Goal: Information Seeking & Learning: Learn about a topic

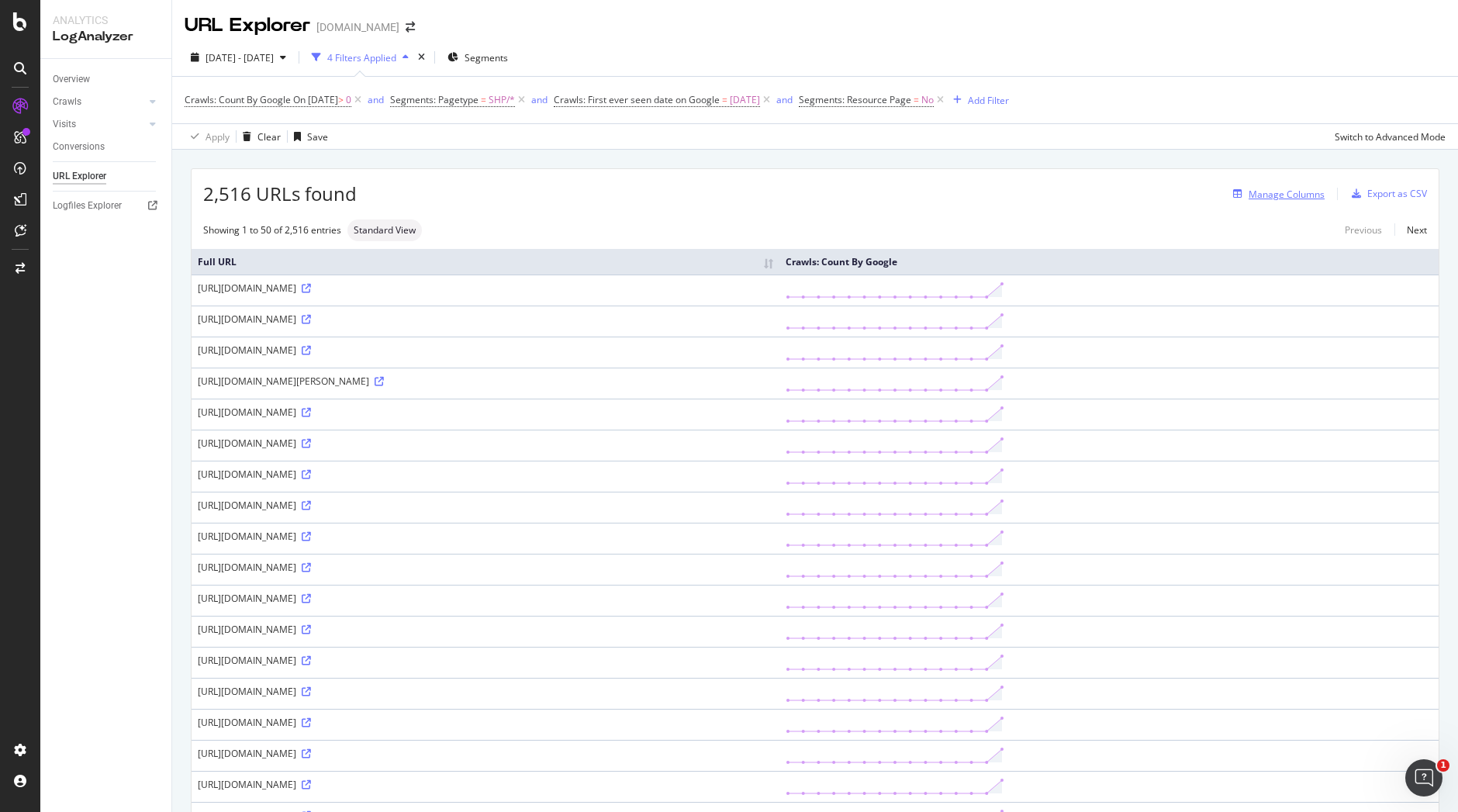
click at [1270, 202] on div "Manage Columns" at bounding box center [1276, 194] width 98 height 17
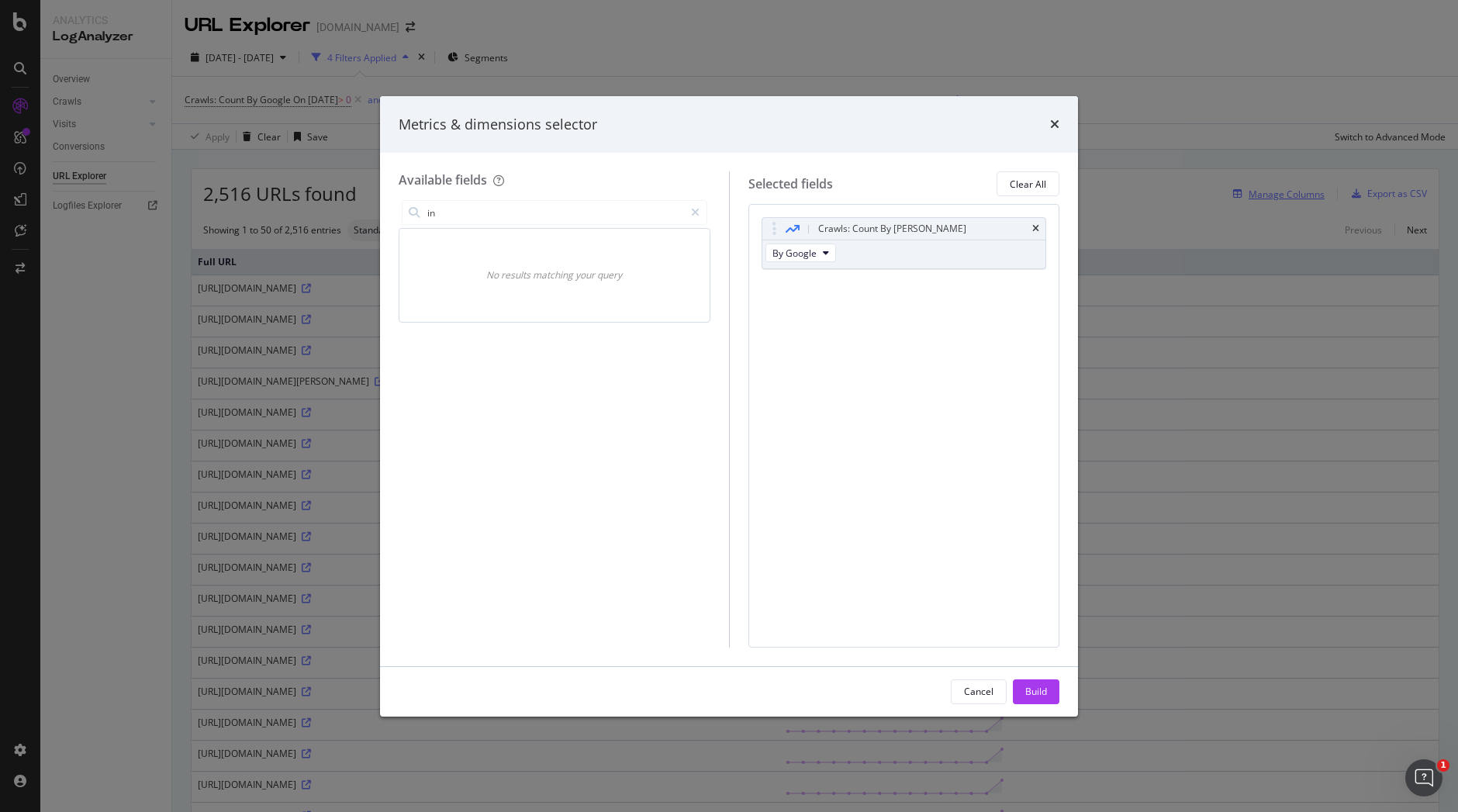
type input "i"
click at [442, 275] on span "URLs (Logs)" at bounding box center [446, 276] width 50 height 13
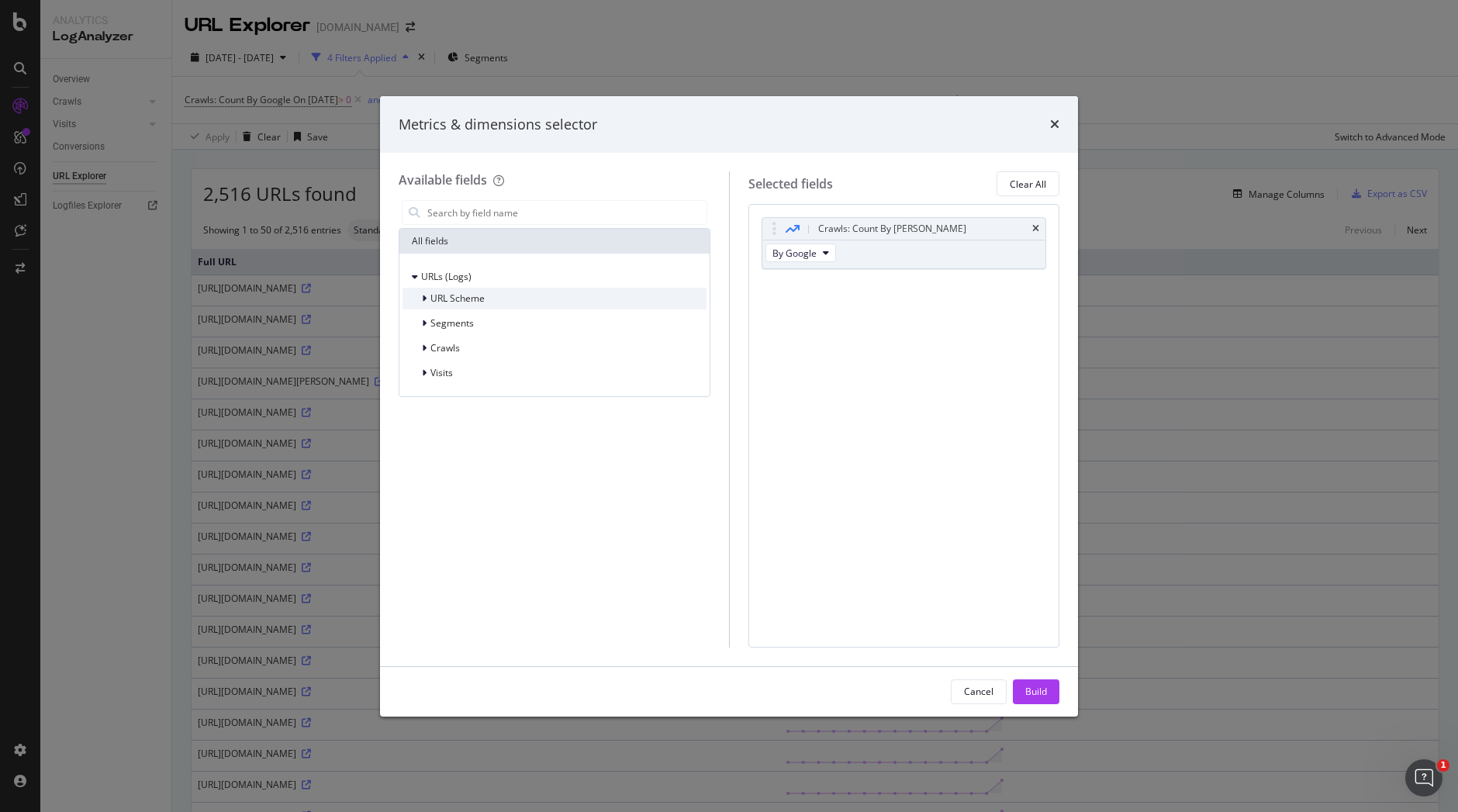
click at [450, 301] on span "URL Scheme" at bounding box center [457, 297] width 54 height 13
click at [478, 316] on span "Full URL" at bounding box center [479, 318] width 34 height 13
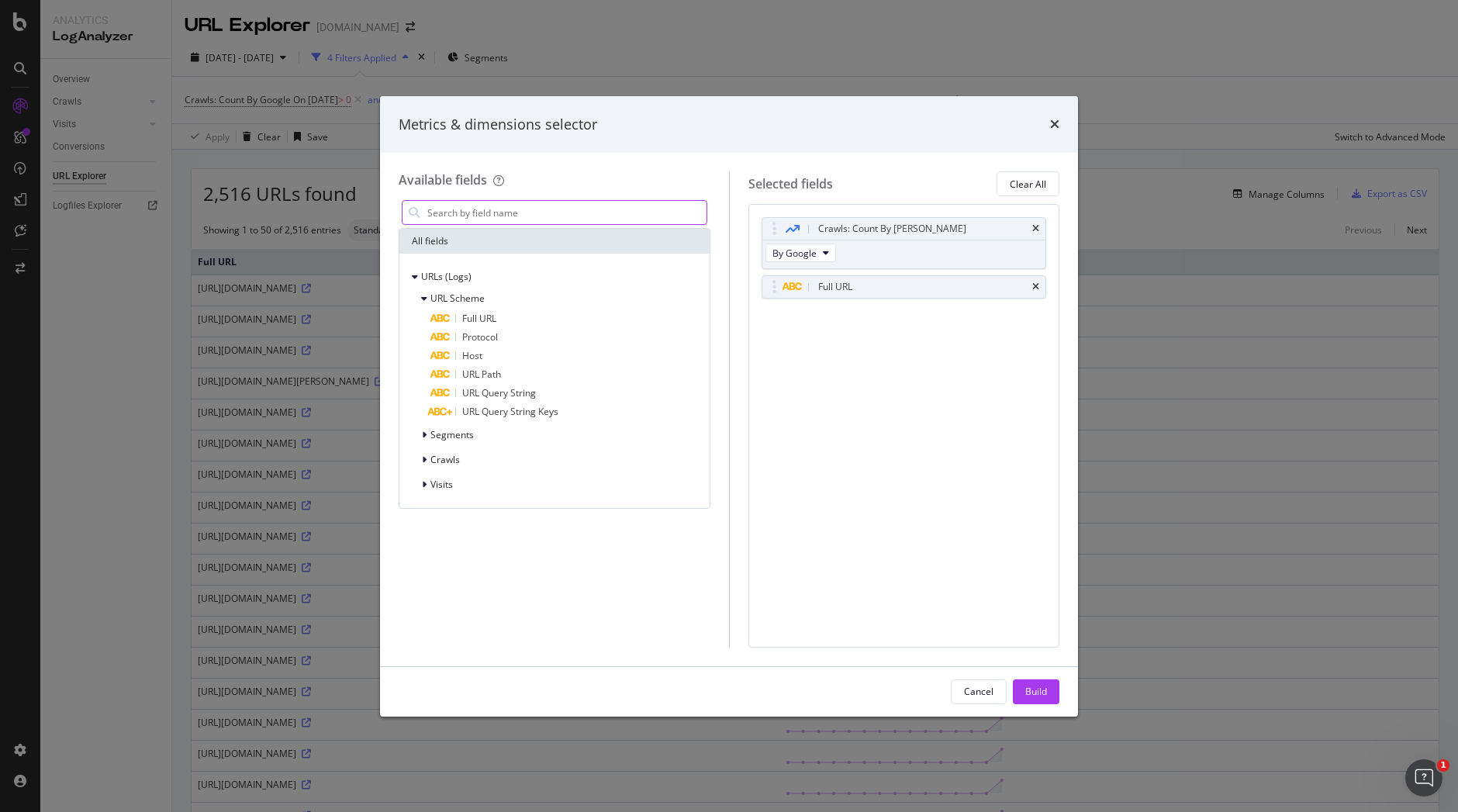
click at [491, 215] on input "modal" at bounding box center [566, 212] width 281 height 24
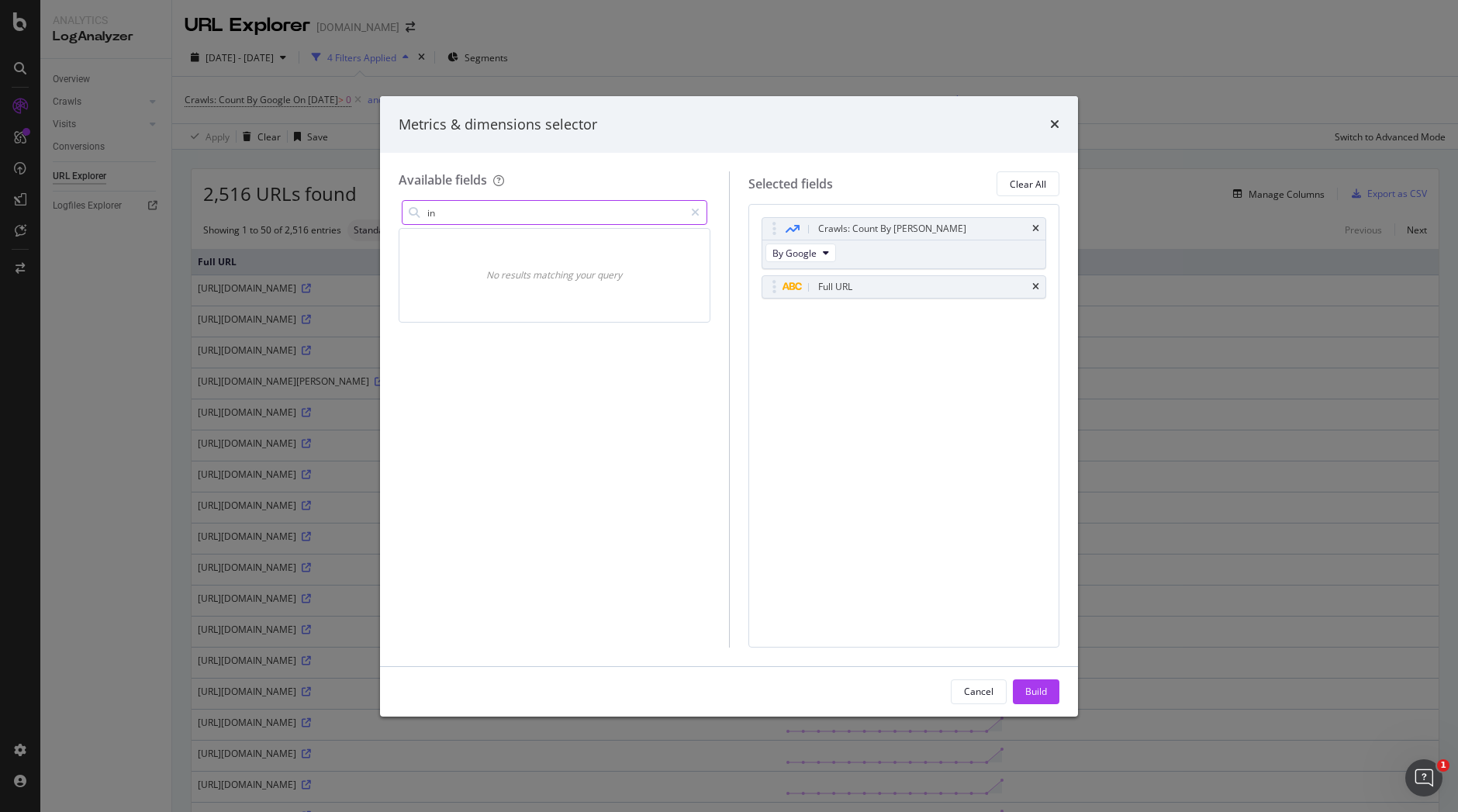
type input "i"
click at [1031, 685] on div "Build" at bounding box center [1037, 691] width 22 height 13
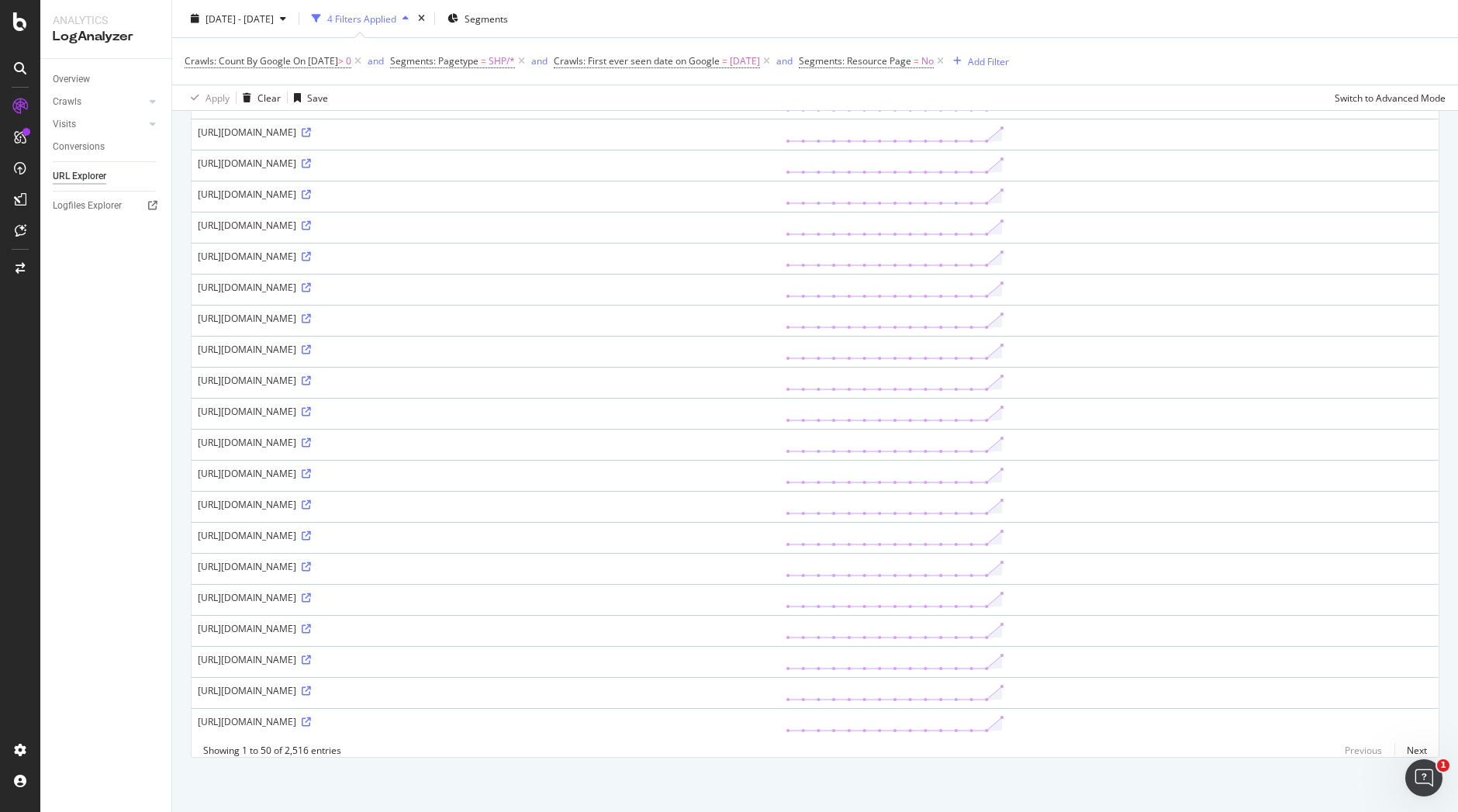
scroll to position [1106, 0]
click at [402, 260] on td "[URL][DOMAIN_NAME]" at bounding box center [485, 257] width 588 height 31
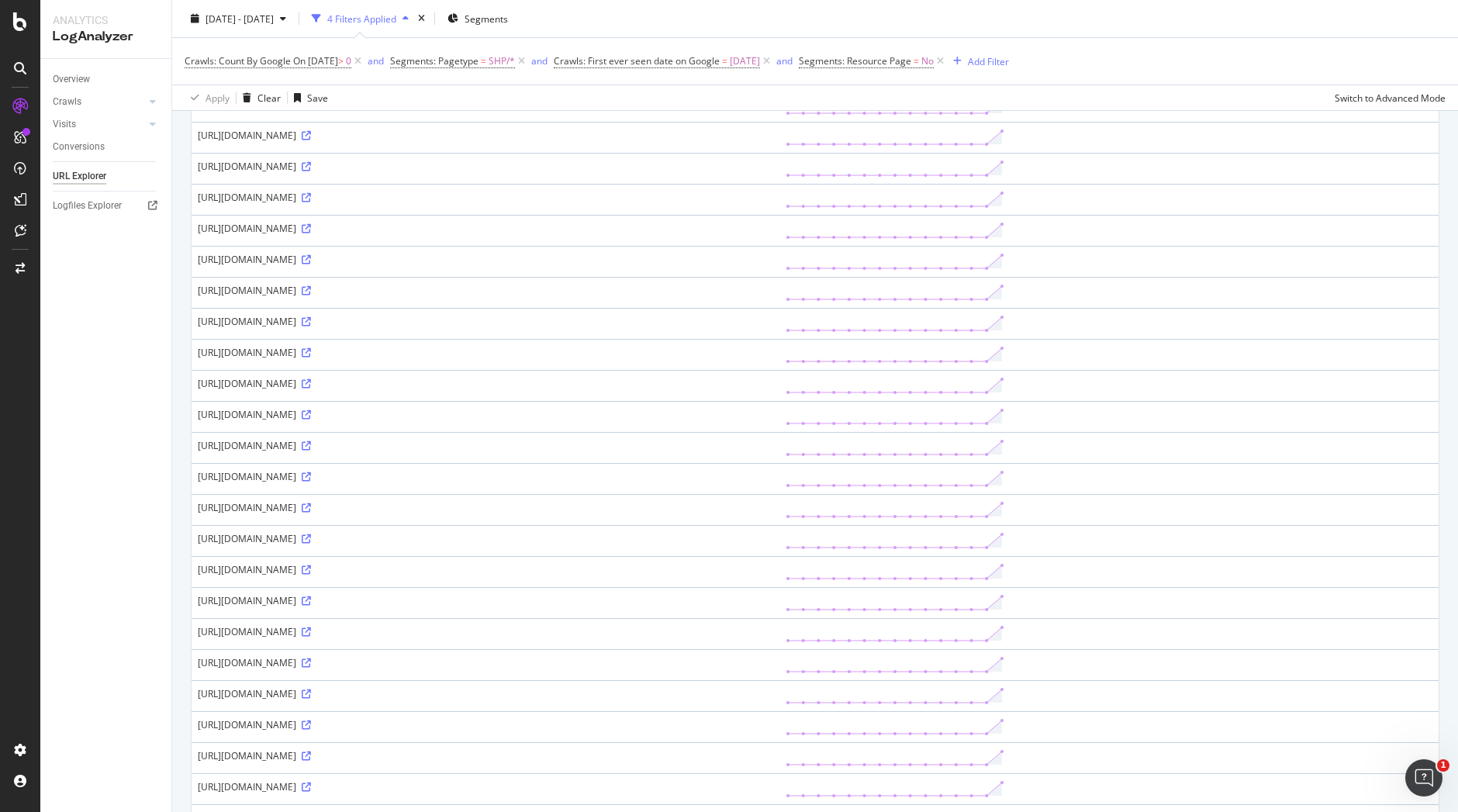
scroll to position [1087, 0]
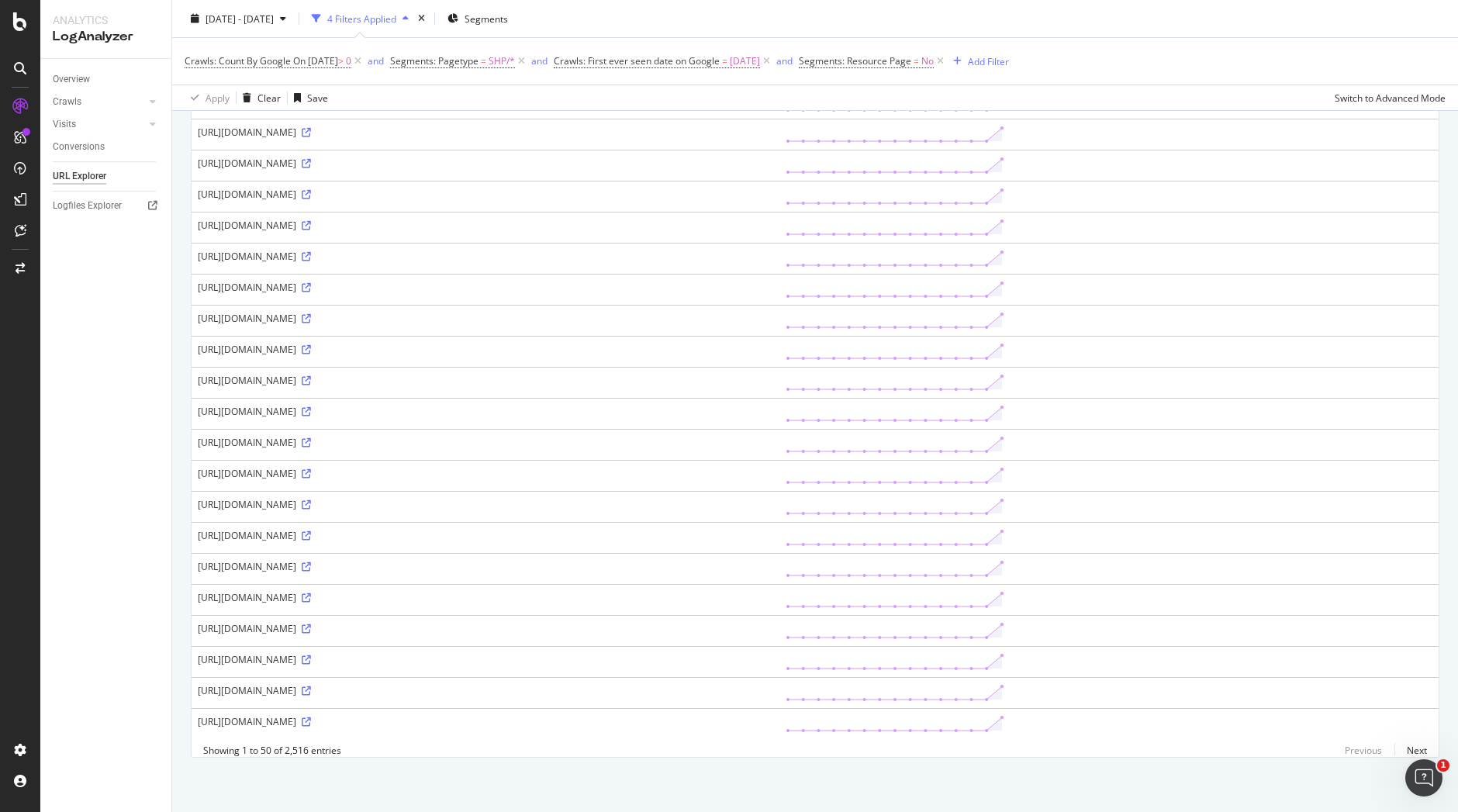
click at [719, 417] on div "[URL][DOMAIN_NAME]" at bounding box center [485, 411] width 575 height 13
click at [311, 416] on icon at bounding box center [306, 412] width 9 height 9
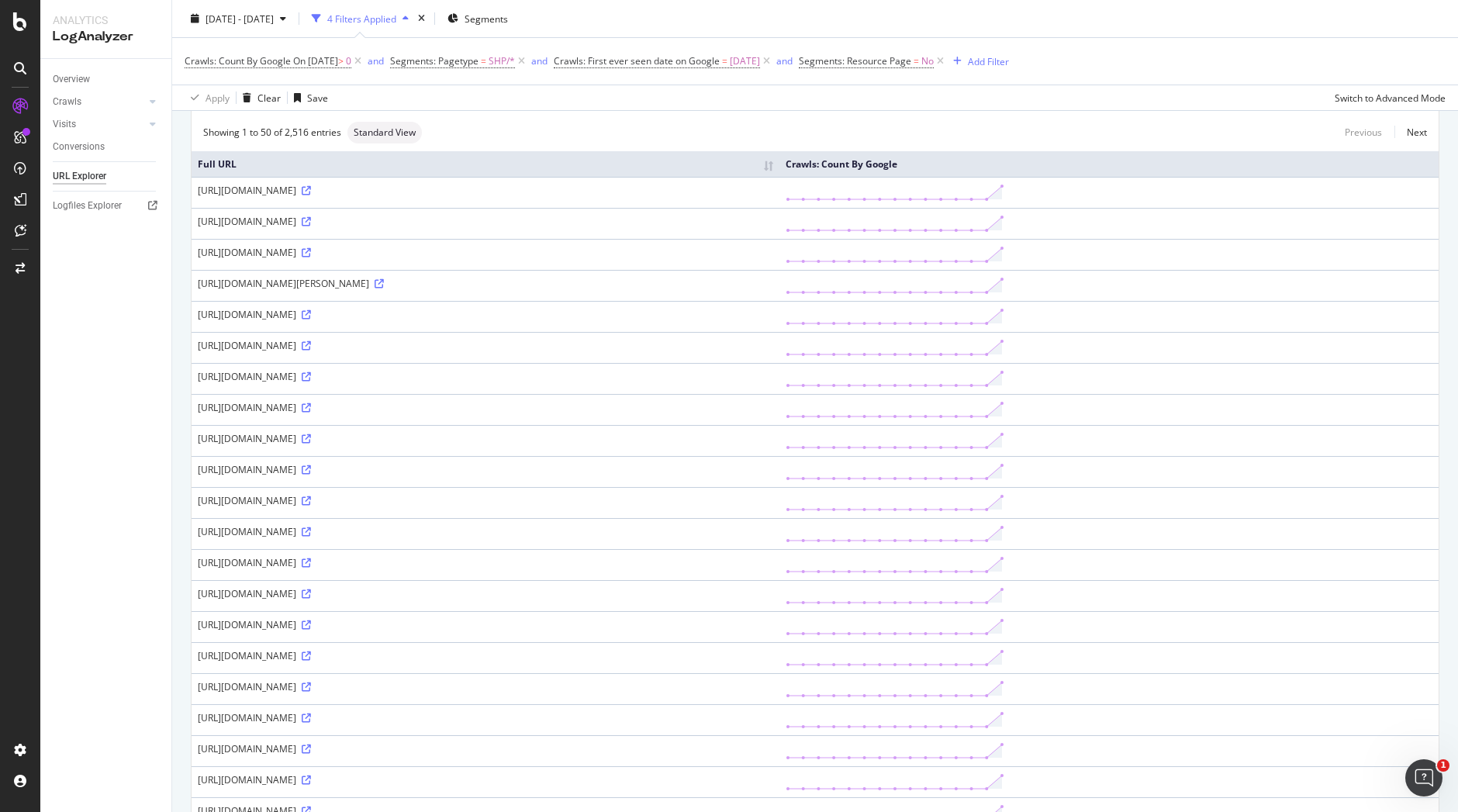
scroll to position [0, 0]
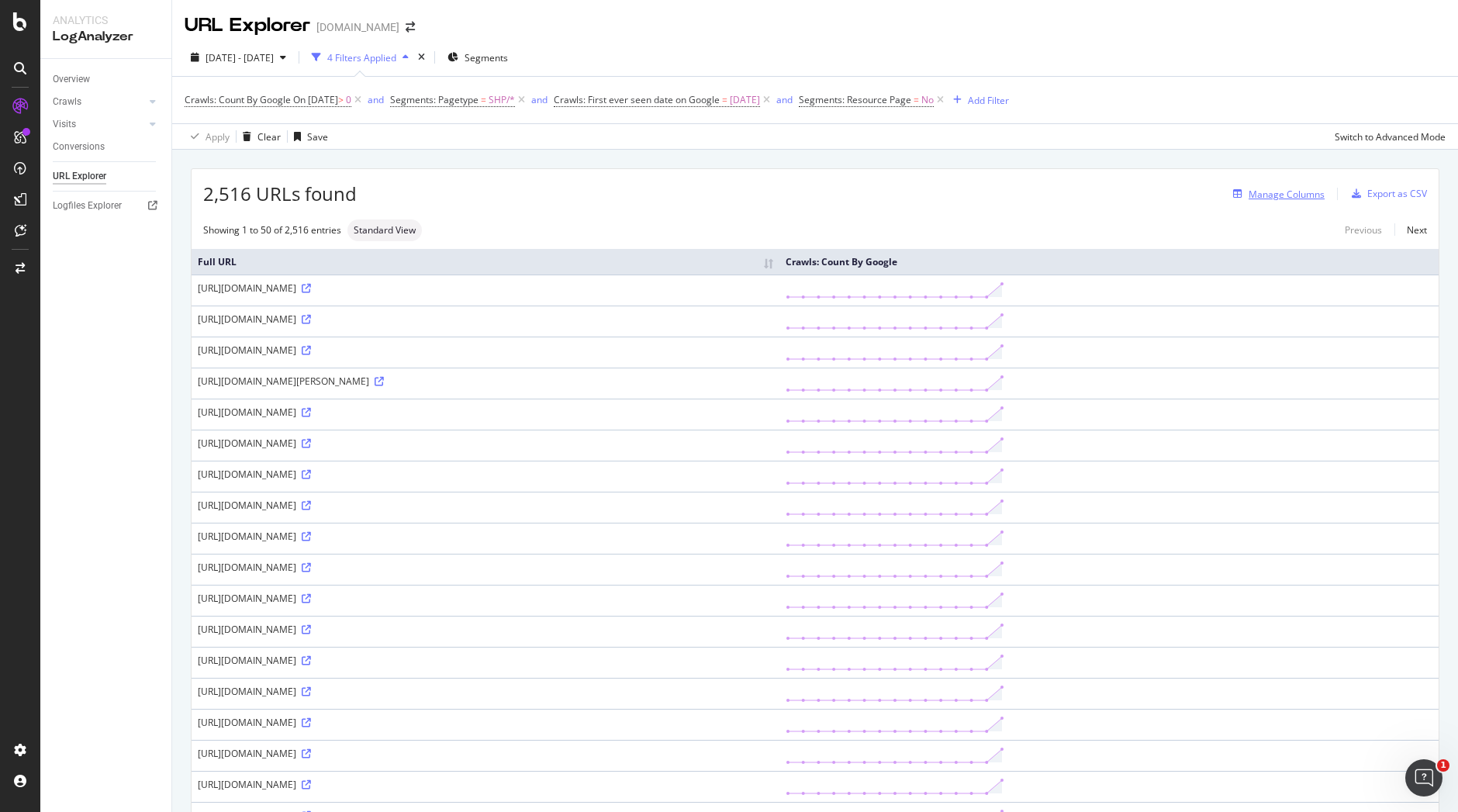
click at [1276, 195] on div "Manage Columns" at bounding box center [1286, 194] width 76 height 13
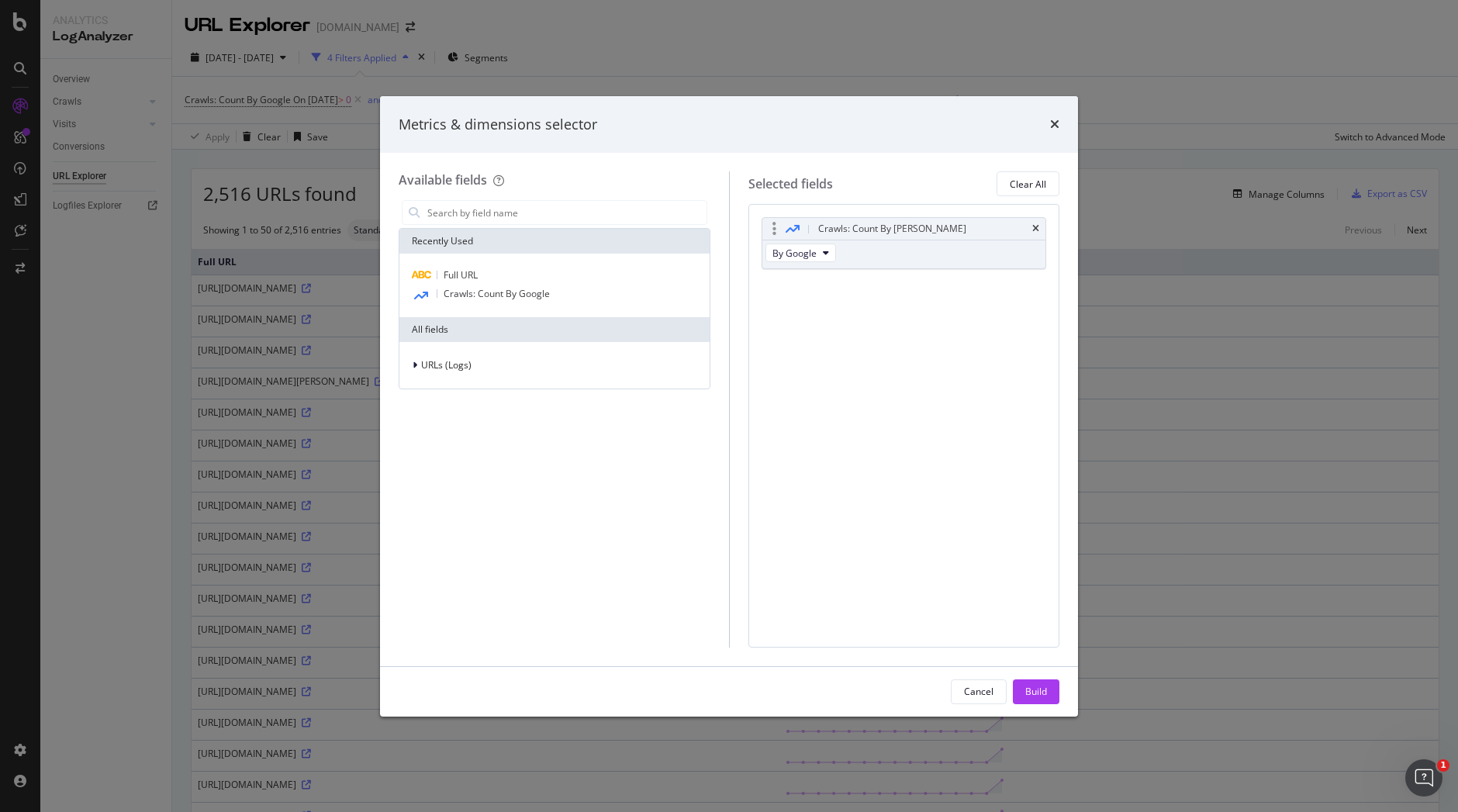
click at [914, 238] on div "Crawls: Count By Day" at bounding box center [905, 229] width 284 height 22
click at [820, 253] on button "By Google" at bounding box center [801, 253] width 71 height 19
click at [441, 363] on span "URLs (Logs)" at bounding box center [446, 364] width 50 height 13
click at [451, 388] on span "URL Scheme" at bounding box center [457, 386] width 54 height 13
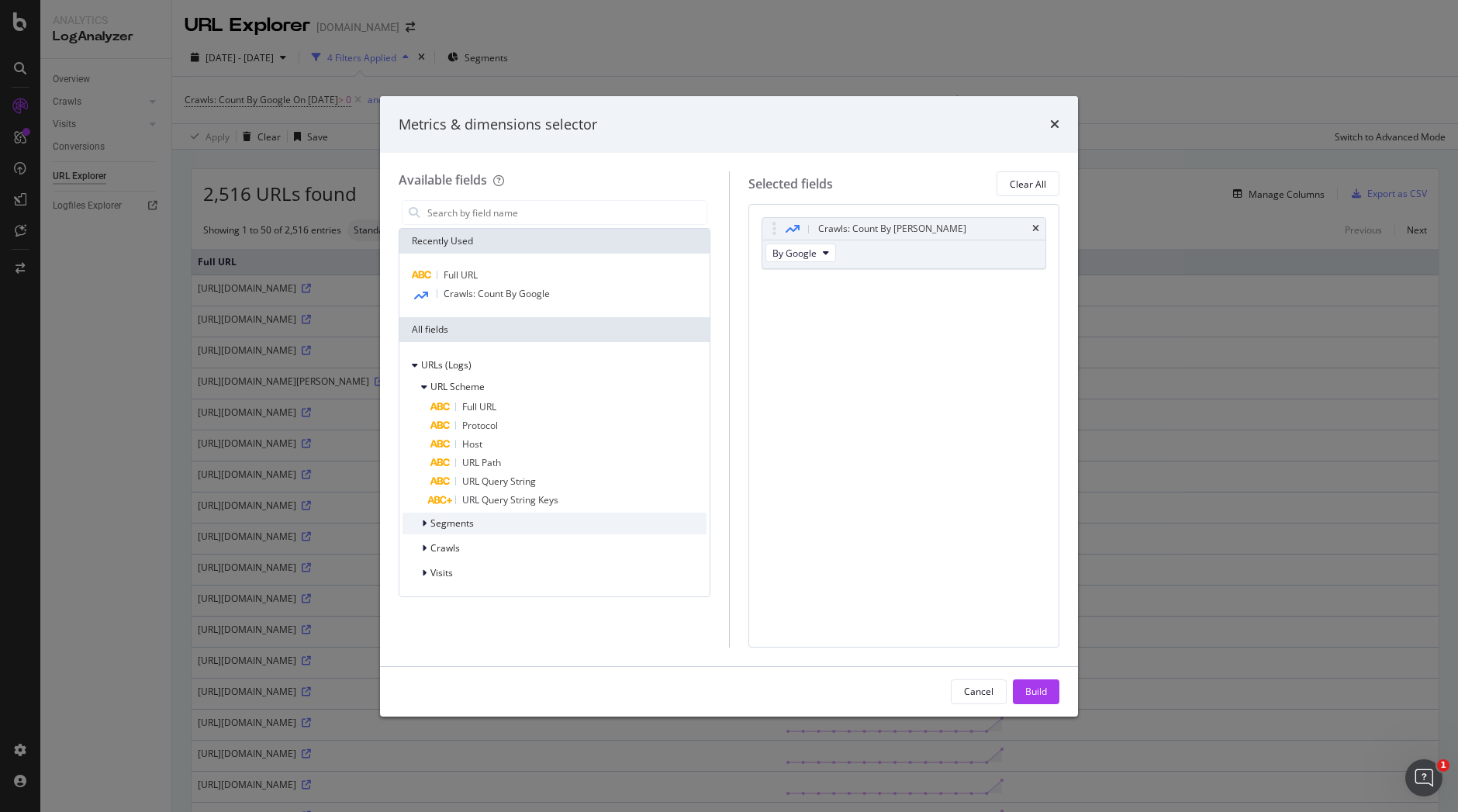
click at [461, 521] on span "Segments" at bounding box center [452, 522] width 43 height 13
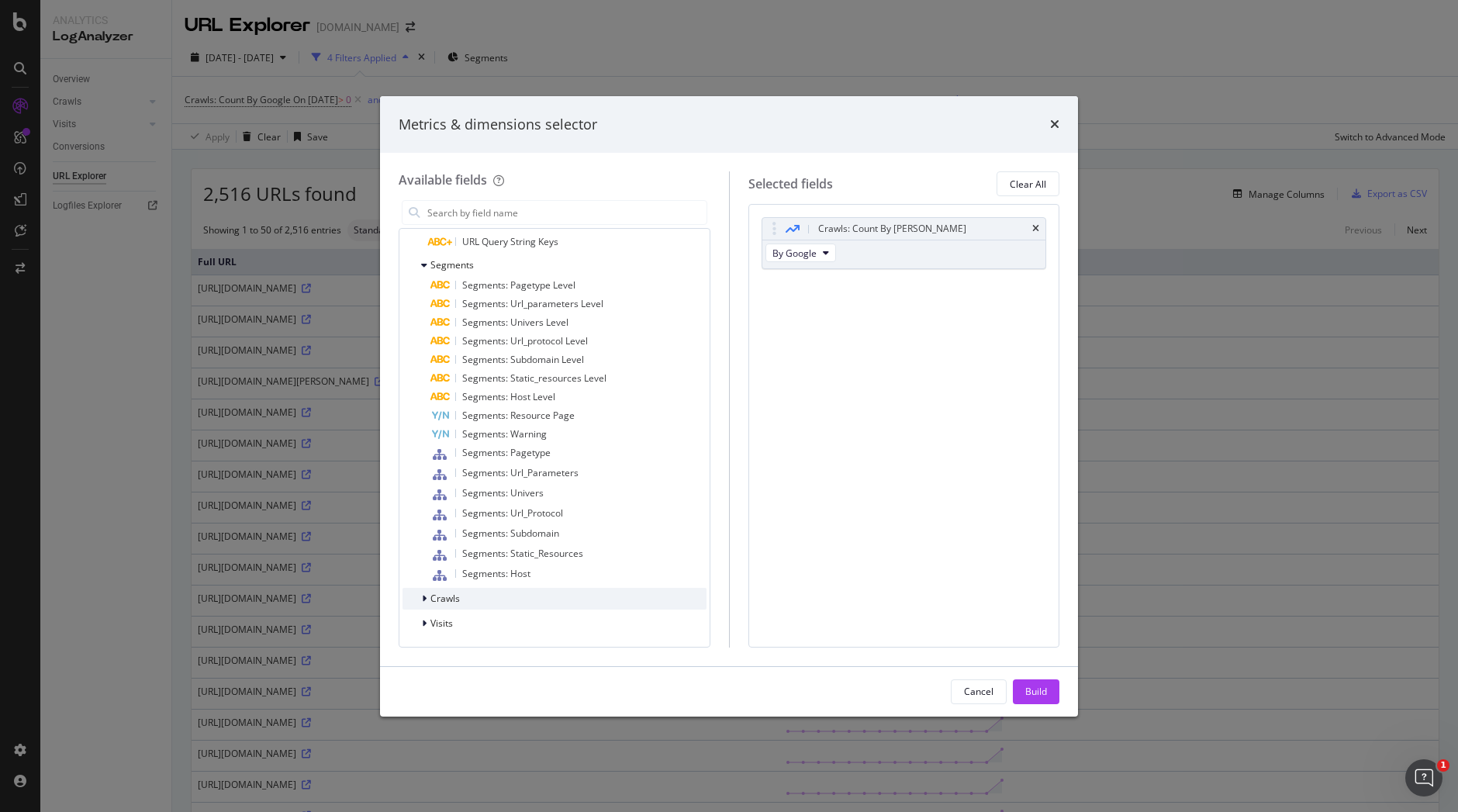
click at [449, 607] on div "Crawls" at bounding box center [554, 599] width 304 height 22
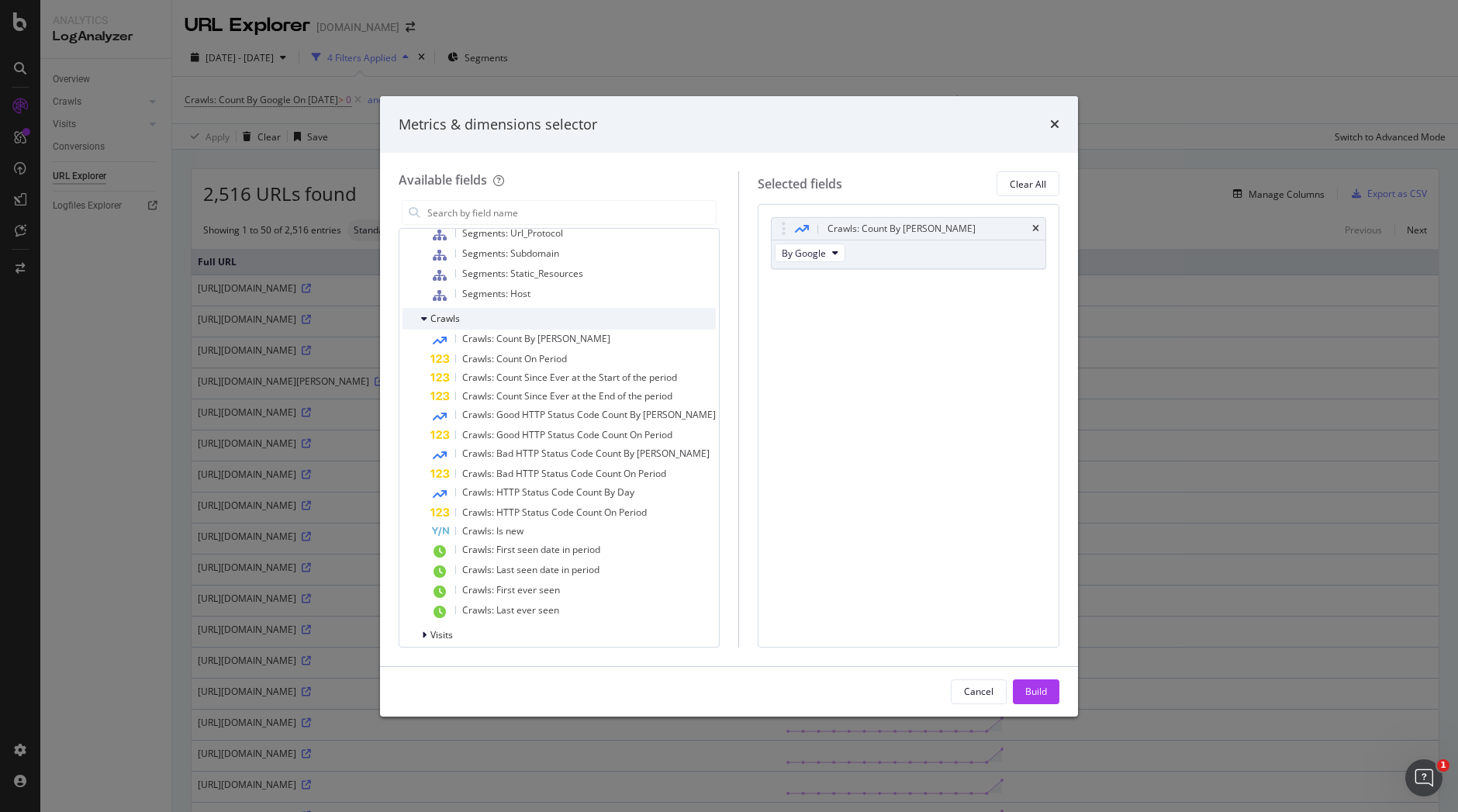
scroll to position [550, 0]
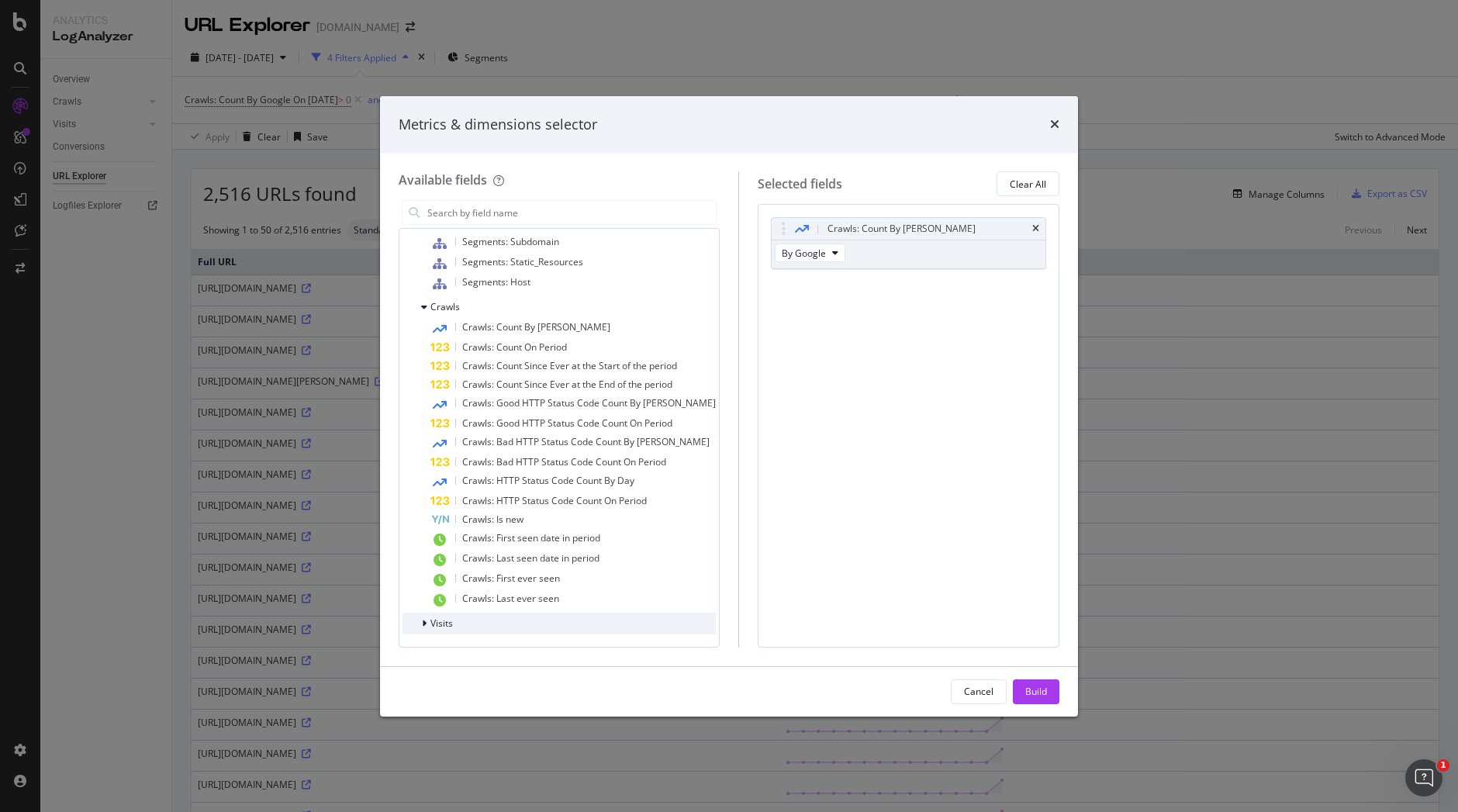
click at [443, 624] on span "Visits" at bounding box center [442, 622] width 23 height 13
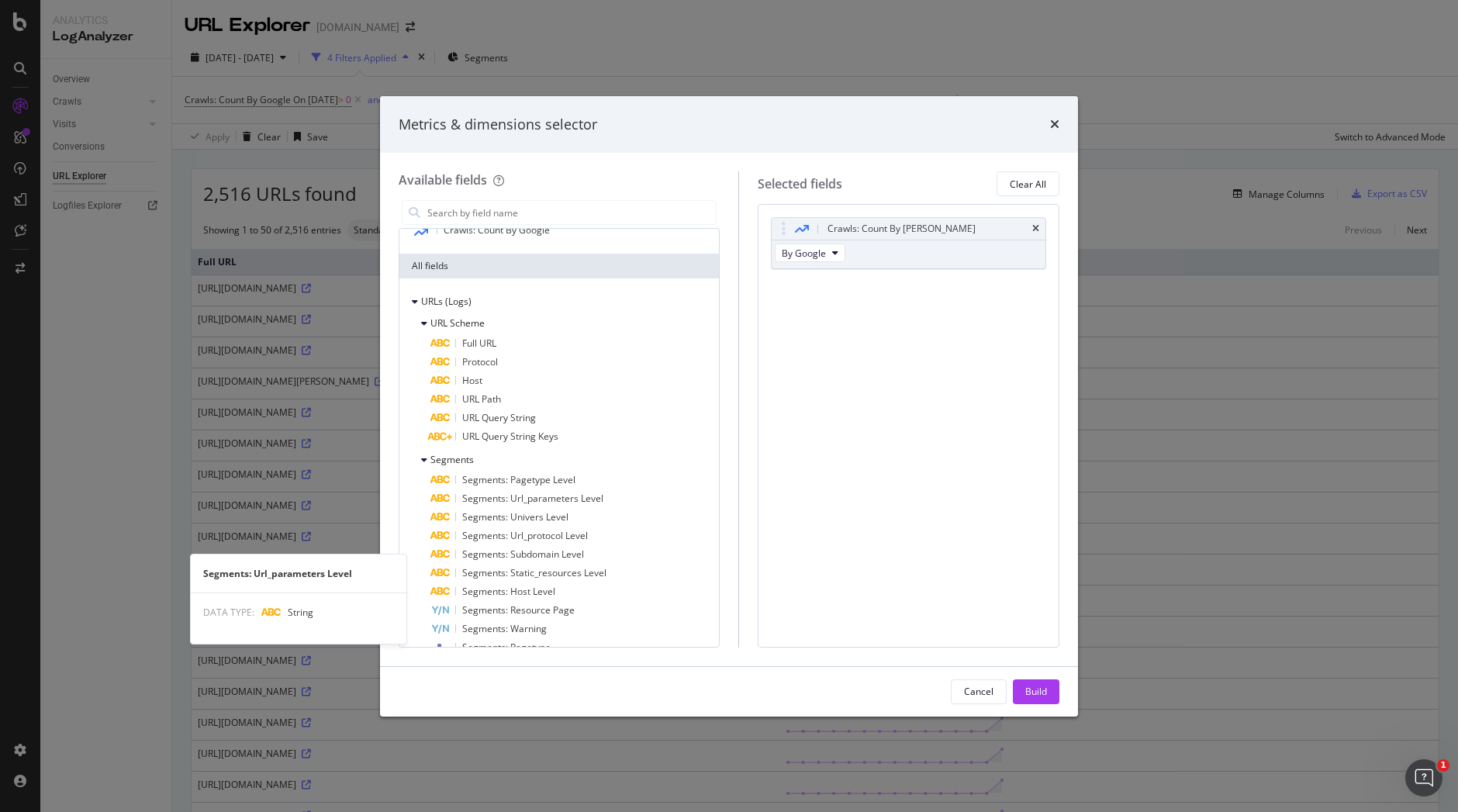
scroll to position [0, 0]
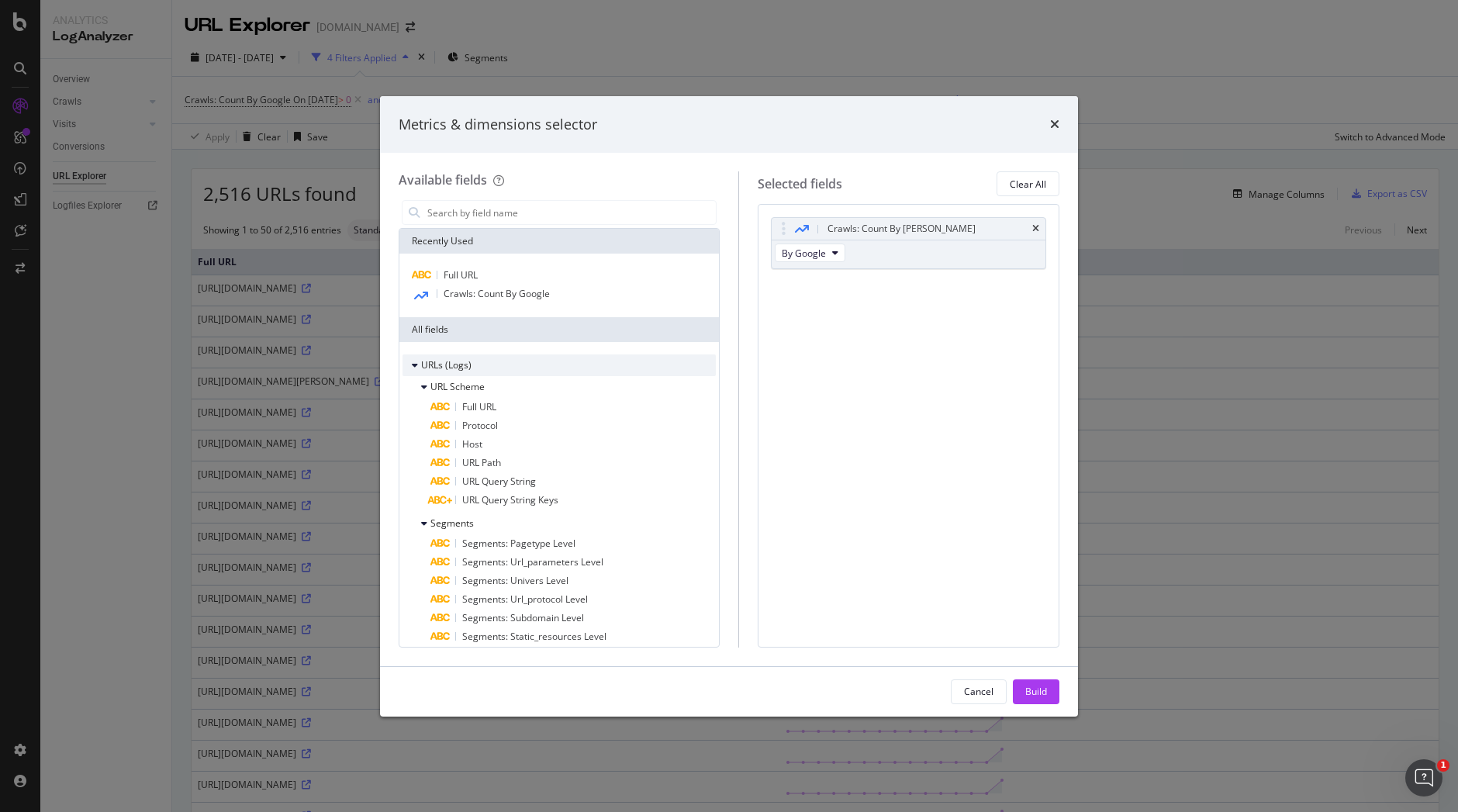
click at [416, 364] on icon "modal" at bounding box center [415, 365] width 6 height 9
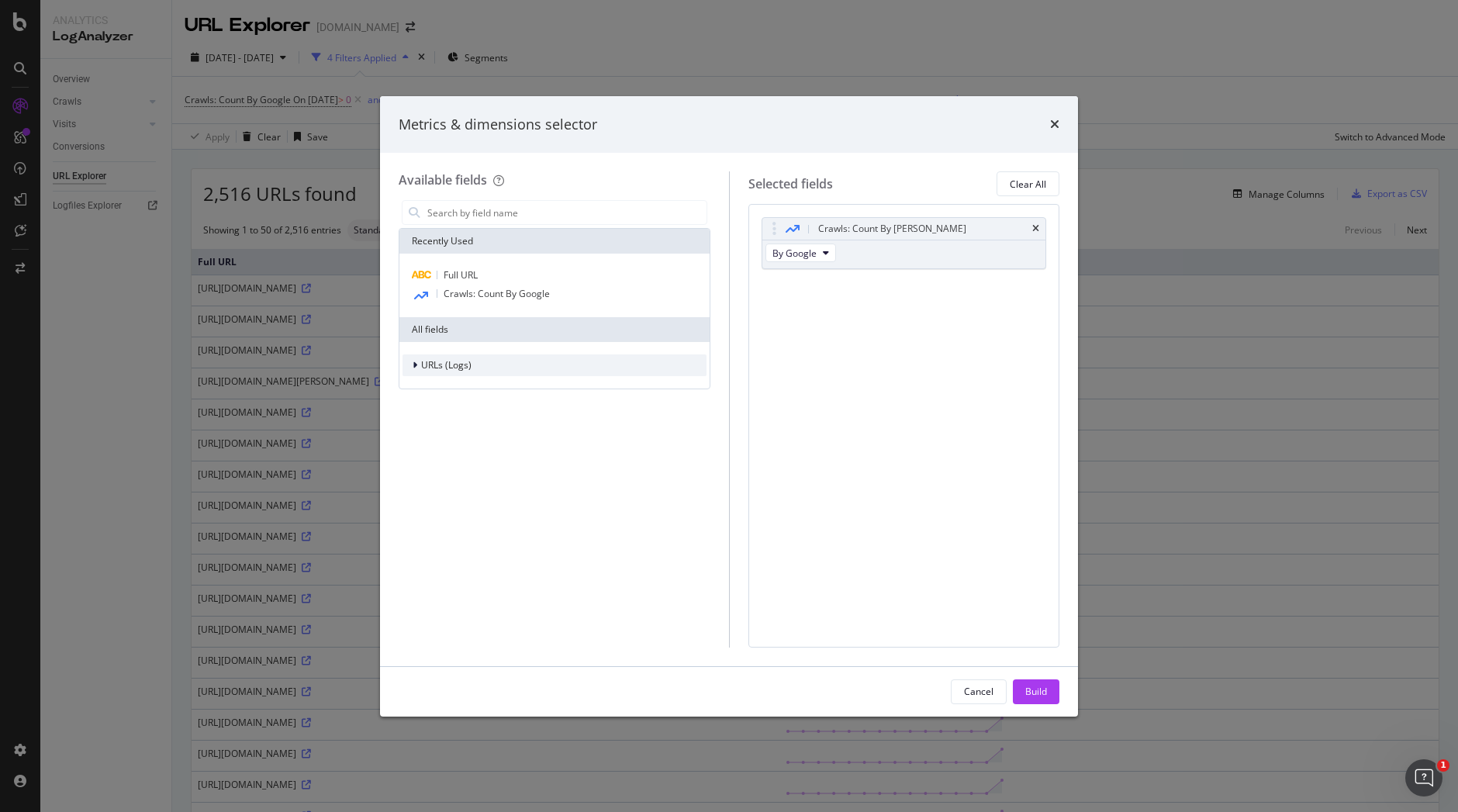
click at [416, 364] on icon "modal" at bounding box center [415, 365] width 5 height 9
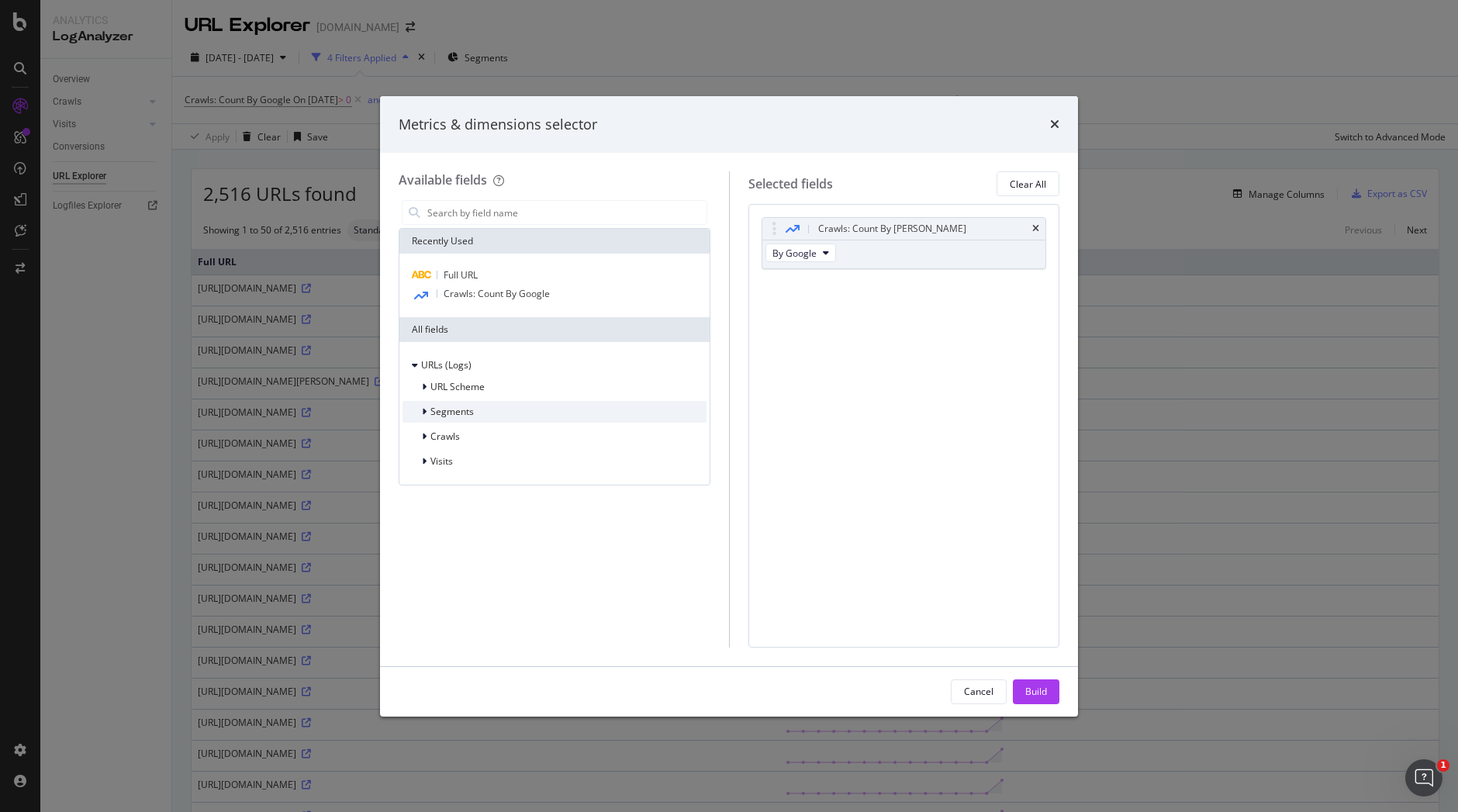
click at [465, 406] on span "Segments" at bounding box center [452, 411] width 43 height 13
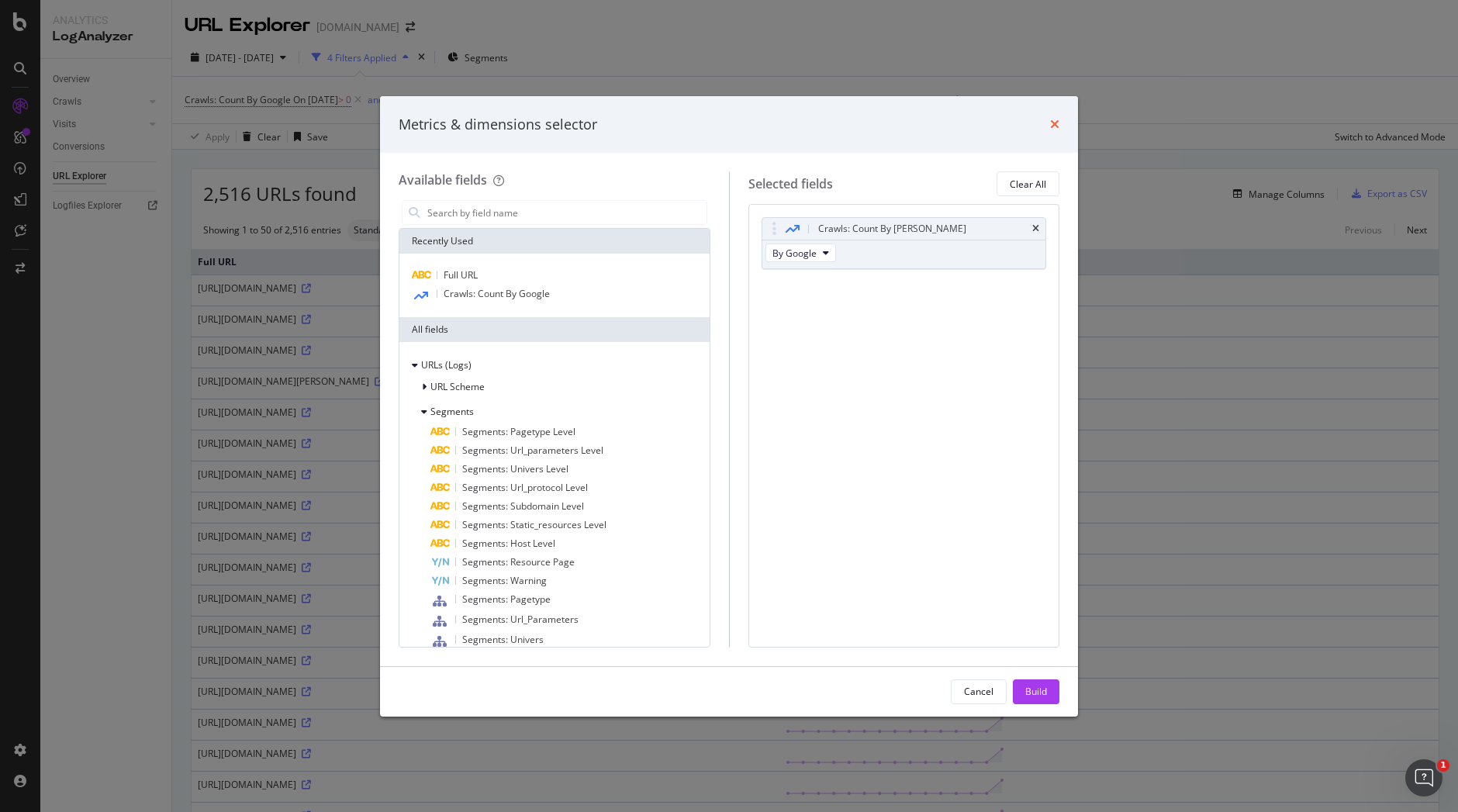
click at [1055, 118] on icon "times" at bounding box center [1055, 124] width 9 height 13
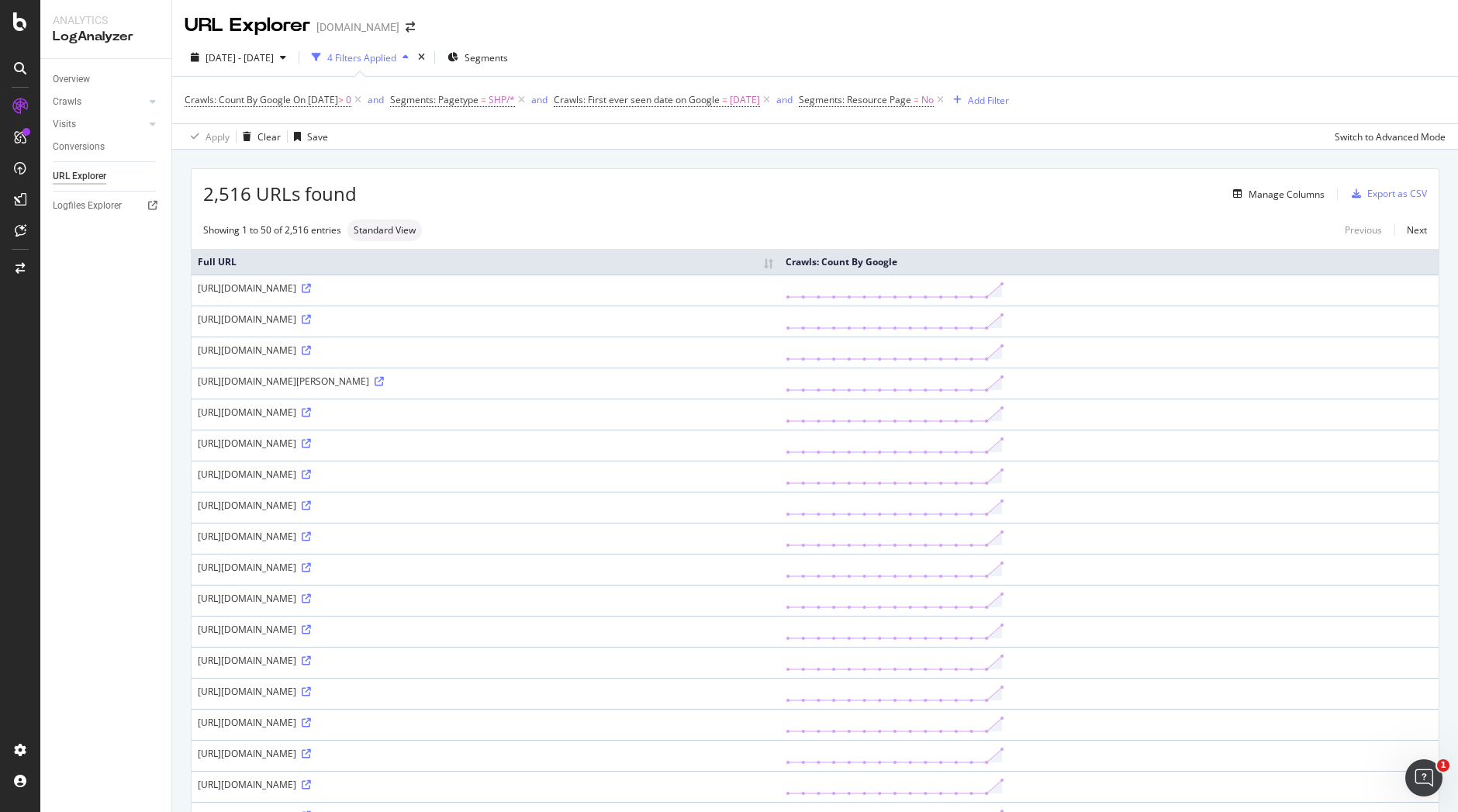
click at [396, 54] on div "4 Filters Applied" at bounding box center [362, 57] width 69 height 13
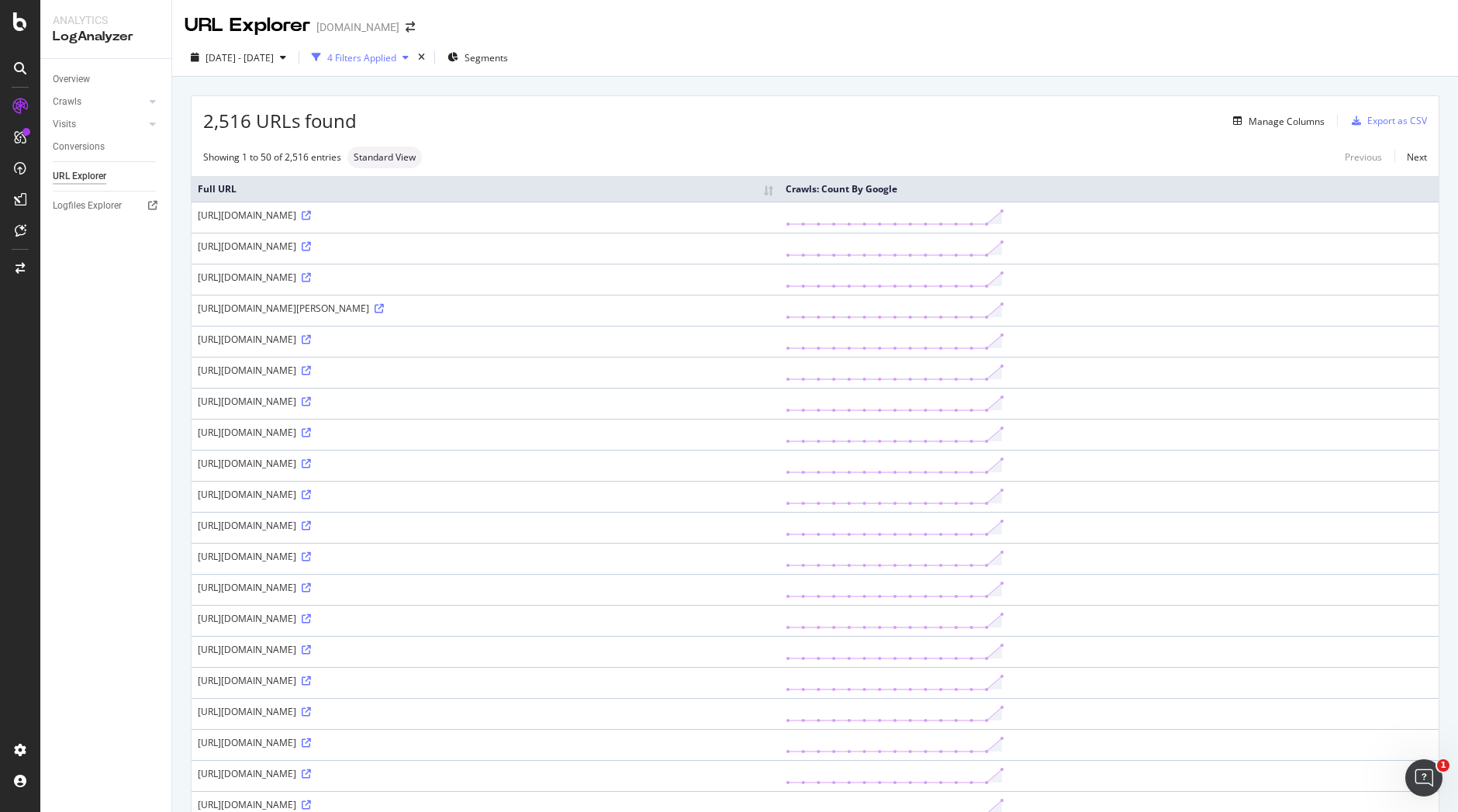
click at [396, 54] on div "4 Filters Applied" at bounding box center [362, 57] width 69 height 13
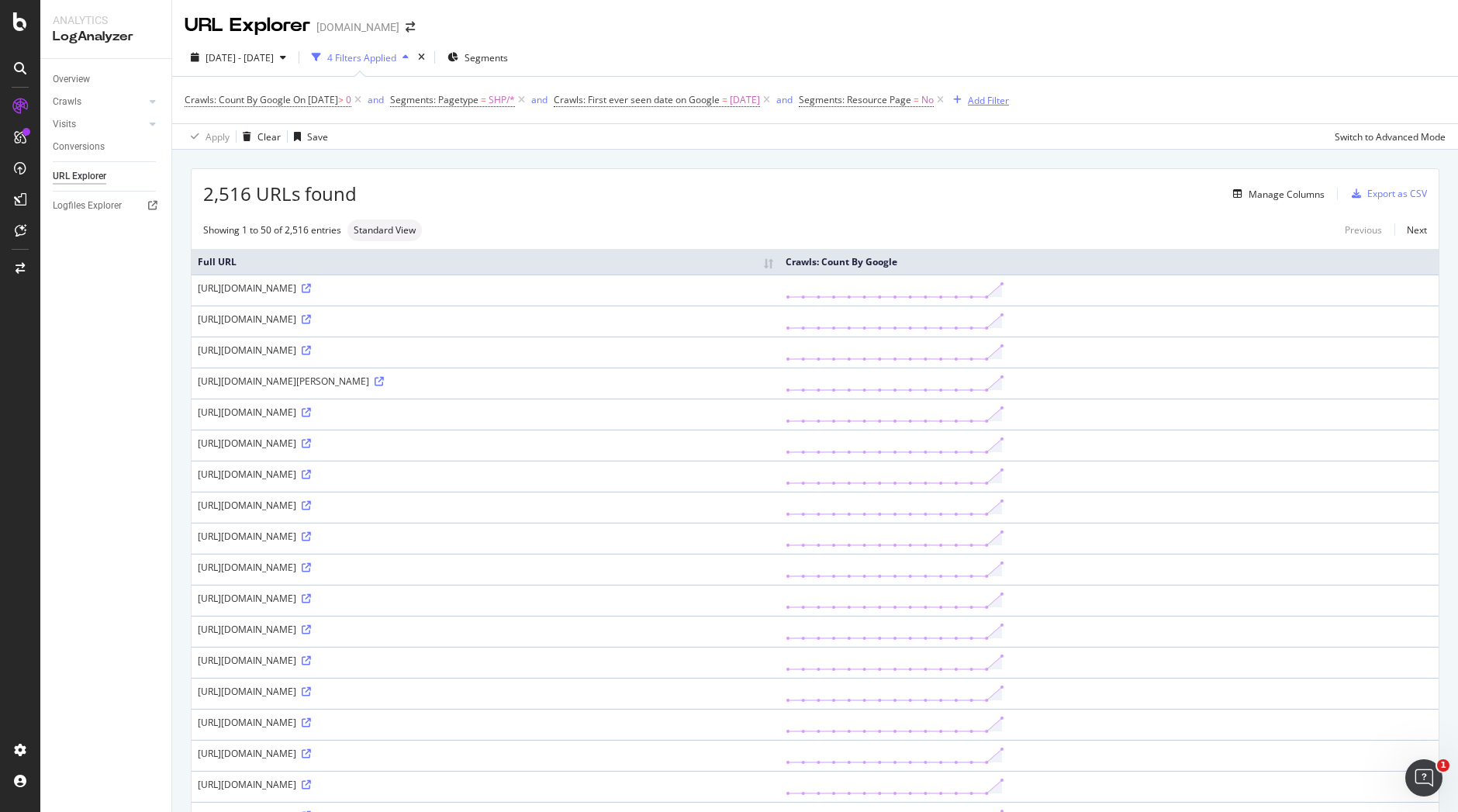
click at [1009, 100] on div "Add Filter" at bounding box center [989, 100] width 41 height 13
type input "t"
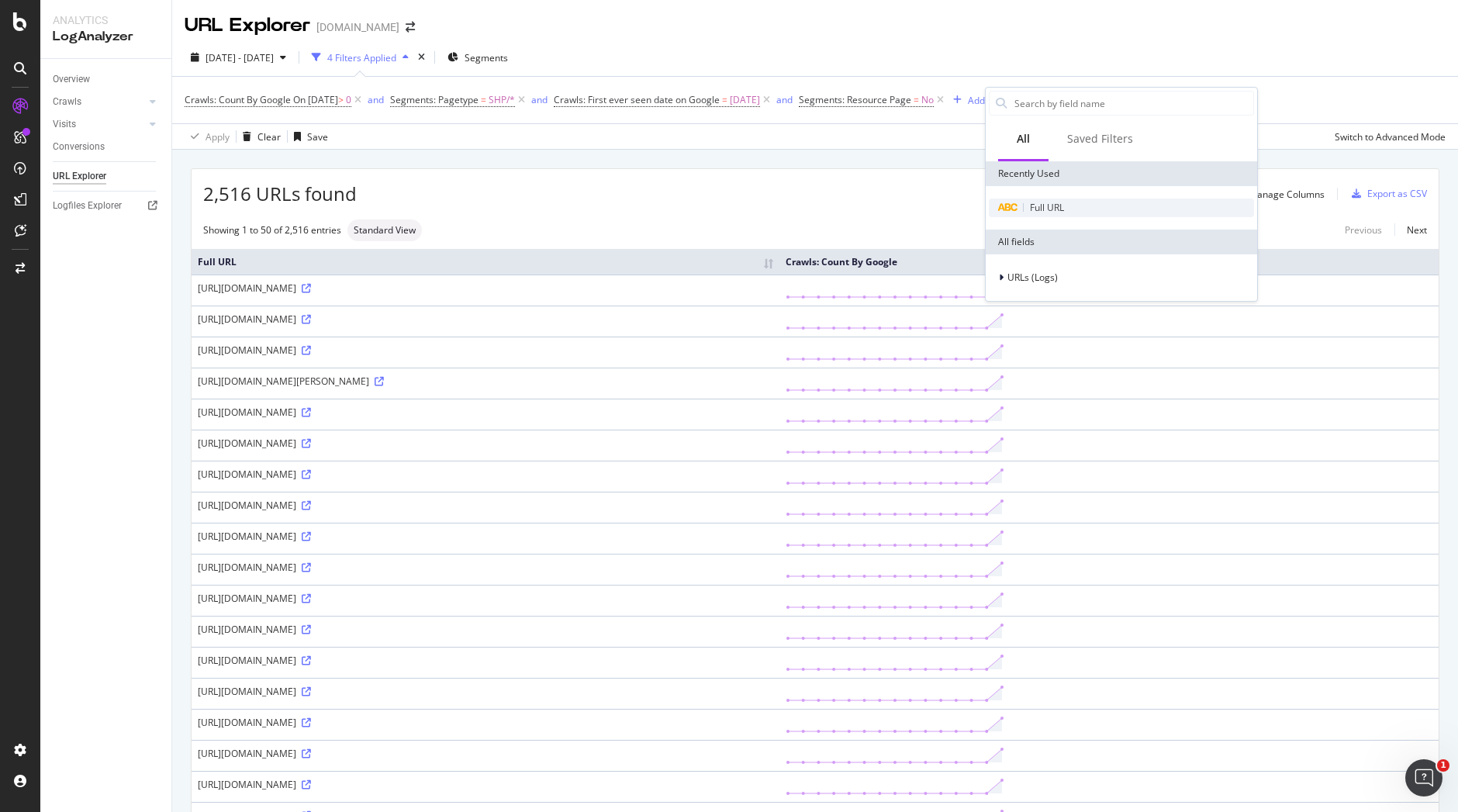
click at [1060, 206] on span "Full URL" at bounding box center [1046, 207] width 34 height 13
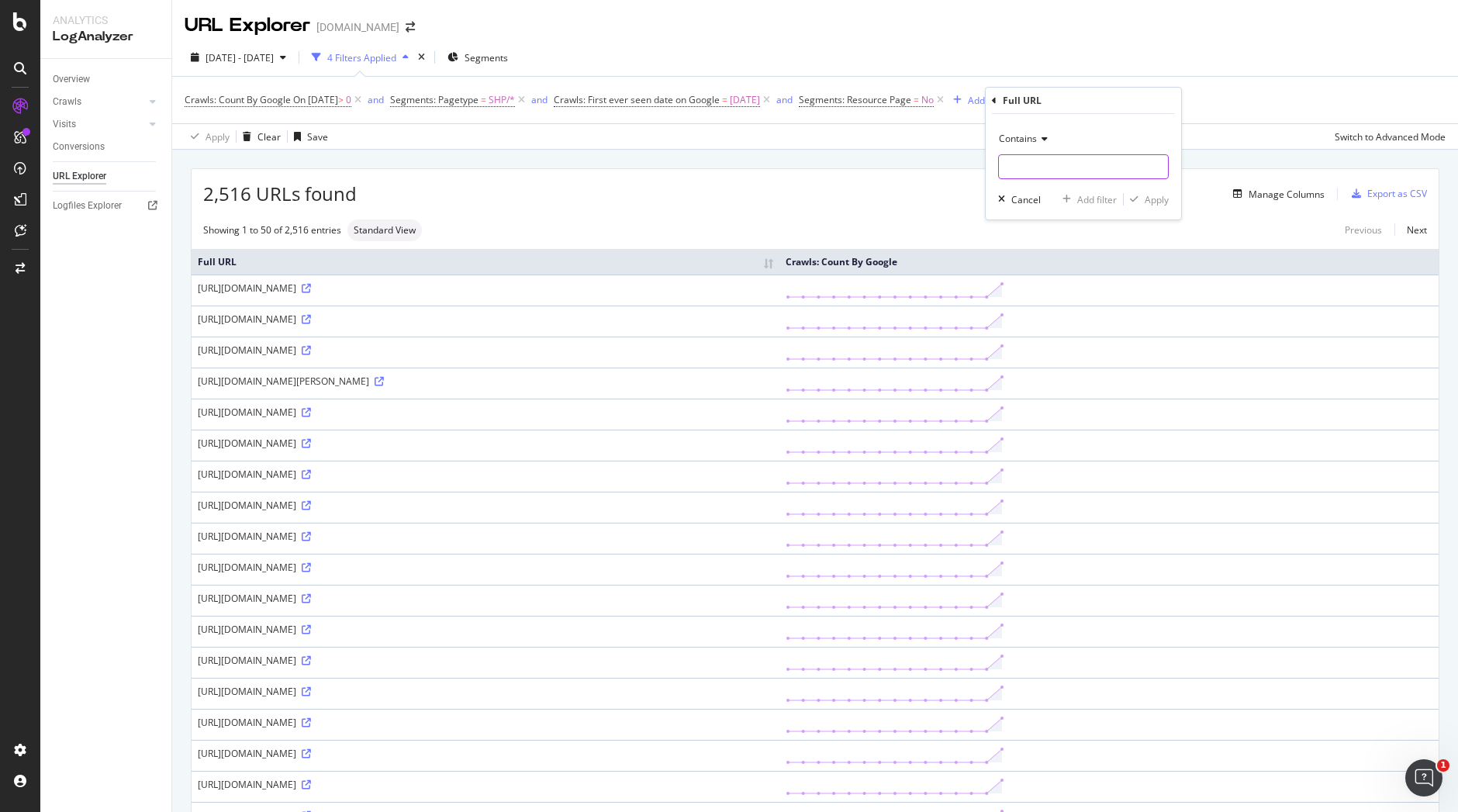
click at [1027, 169] on input "text" at bounding box center [1083, 167] width 169 height 25
type input "fiche_1517.html"
click at [1147, 195] on div "Apply" at bounding box center [1156, 199] width 24 height 13
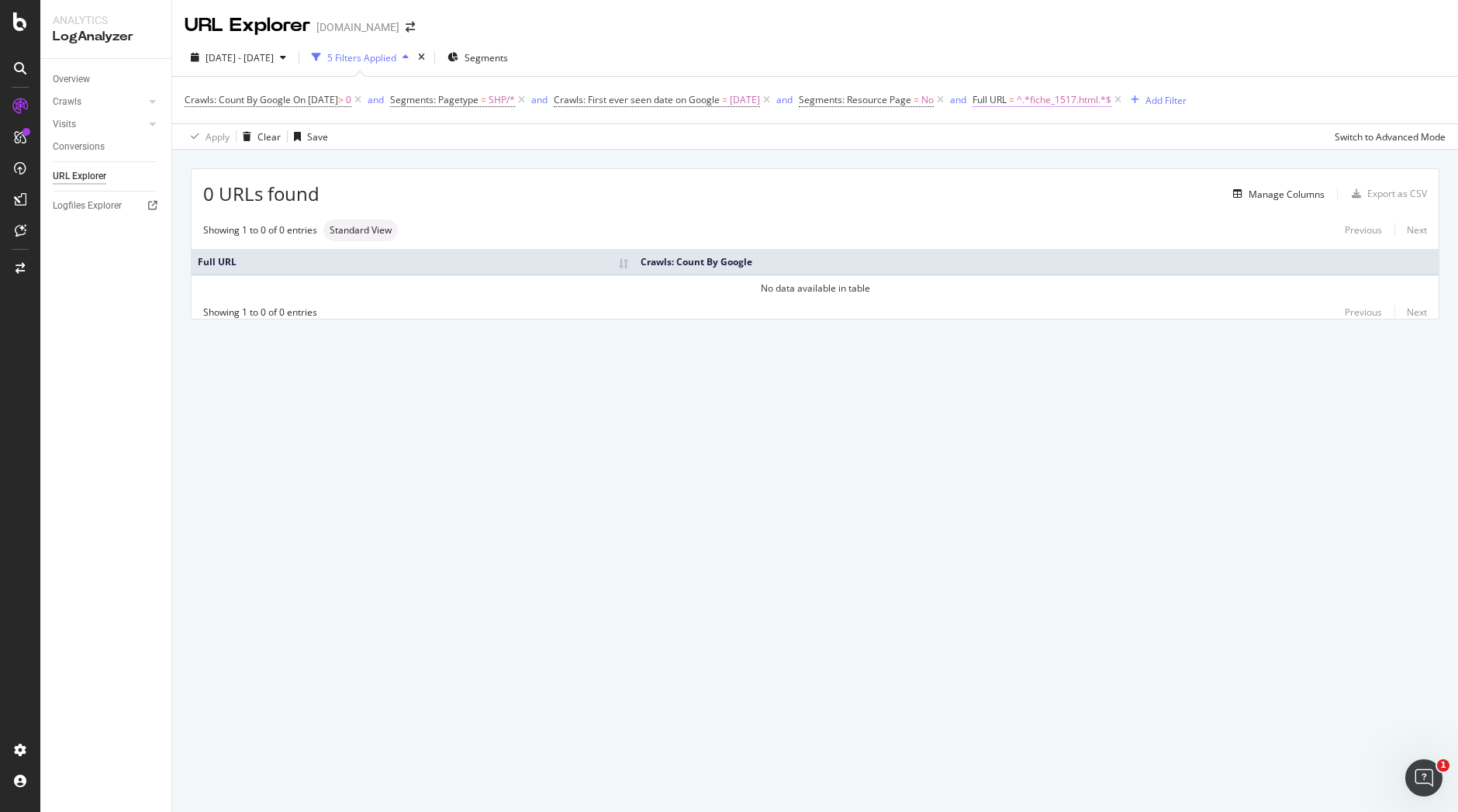
click at [1092, 103] on span "^.*fiche_1517.html.*$" at bounding box center [1064, 100] width 94 height 22
click at [1112, 162] on input "fiche_1517.html" at bounding box center [1098, 164] width 146 height 25
click at [1012, 102] on div "Full URL Contains Cancel Add filter Apply" at bounding box center [1109, 151] width 195 height 132
click at [1016, 94] on div "Full URL Contains Cancel Add filter Apply" at bounding box center [1109, 151] width 195 height 132
click at [1016, 98] on div "Full URL Contains Cancel Add filter Apply" at bounding box center [1109, 151] width 195 height 132
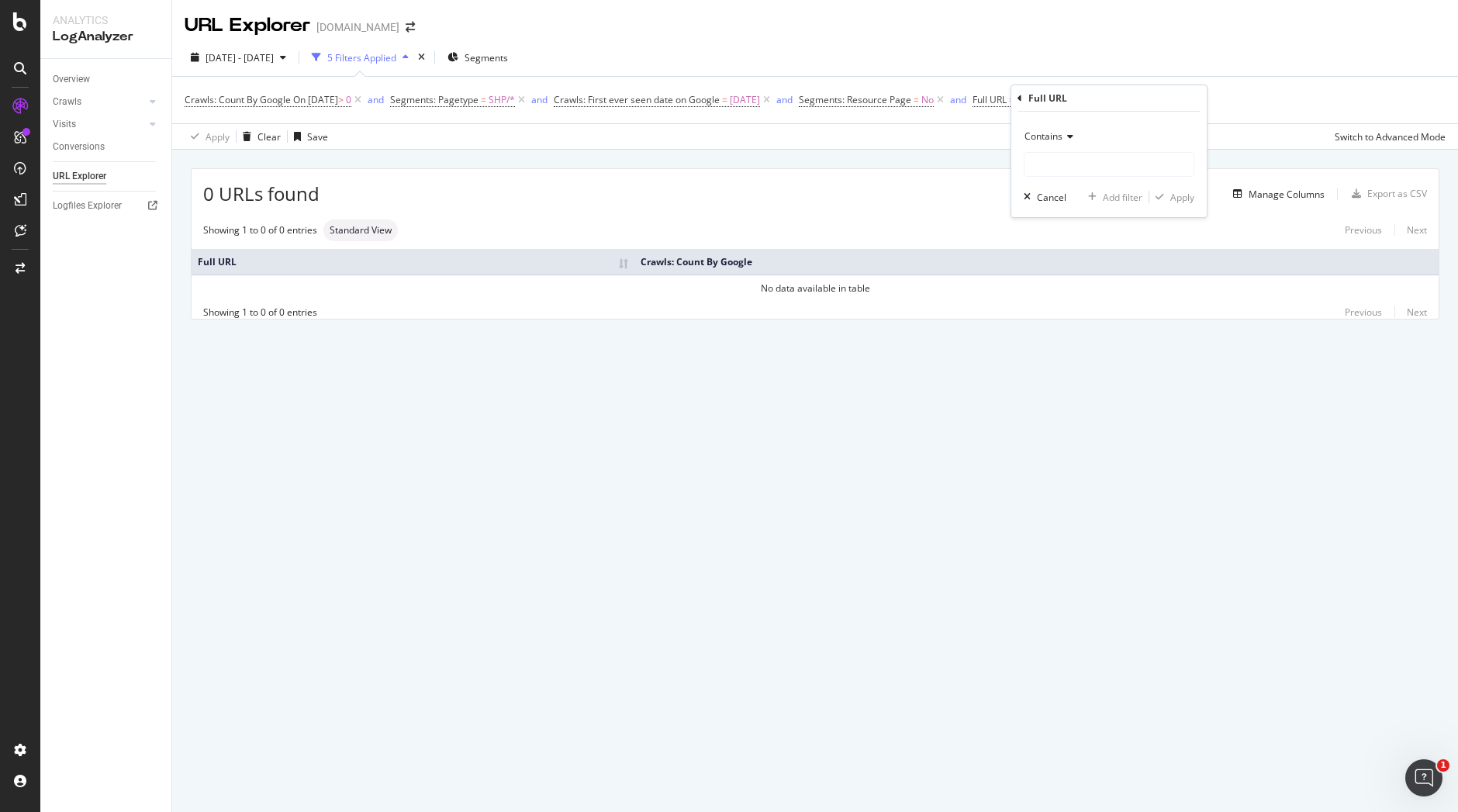
click at [1019, 100] on icon at bounding box center [1020, 98] width 5 height 9
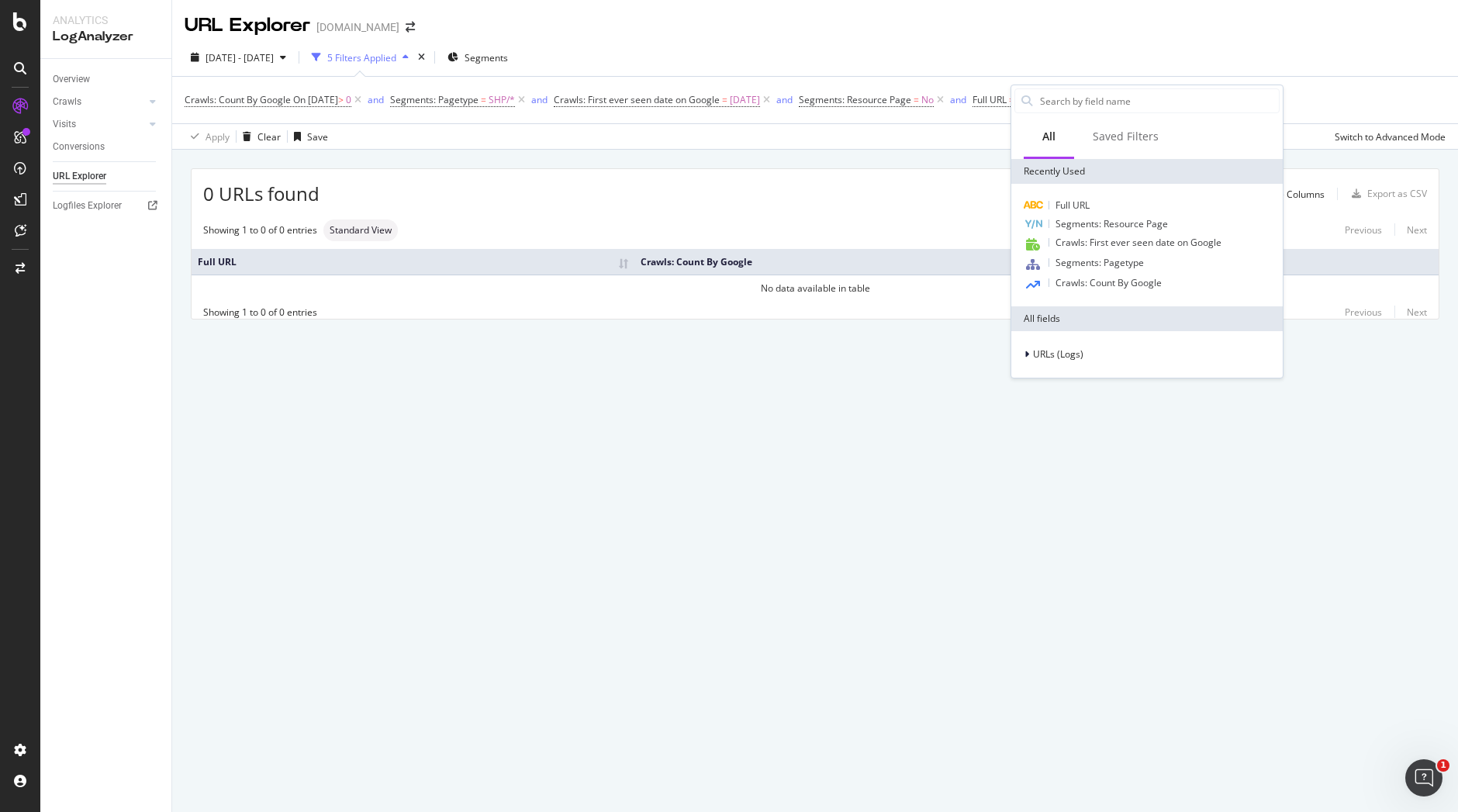
click at [1019, 100] on div at bounding box center [1027, 101] width 24 height 24
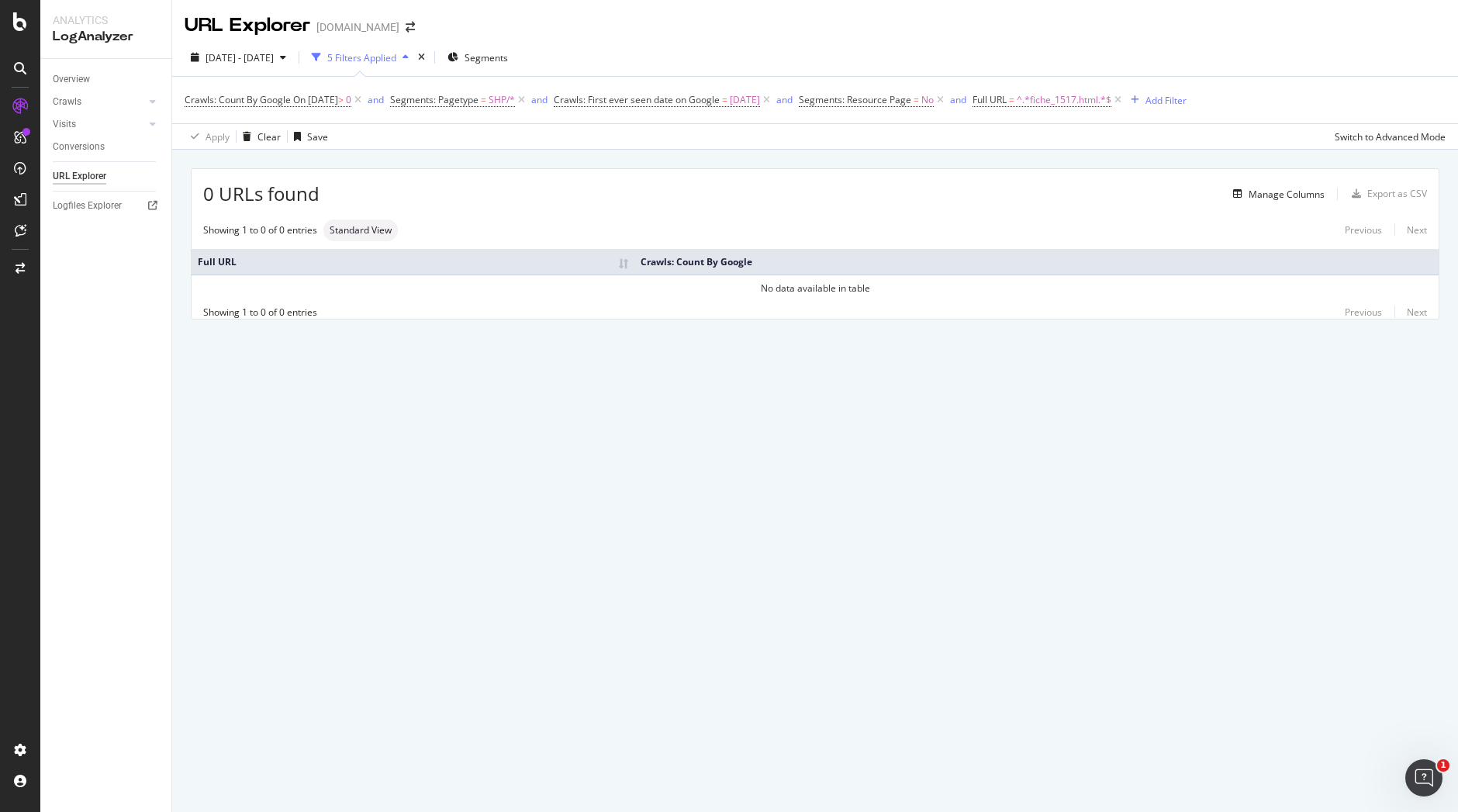
click at [756, 413] on div "URL Explorer irun.fr 2025 Aug. 26th - Sep. 9th 5 Filters Applied Segments Crawl…" at bounding box center [816, 406] width 1286 height 812
click at [1125, 98] on icon at bounding box center [1118, 100] width 13 height 16
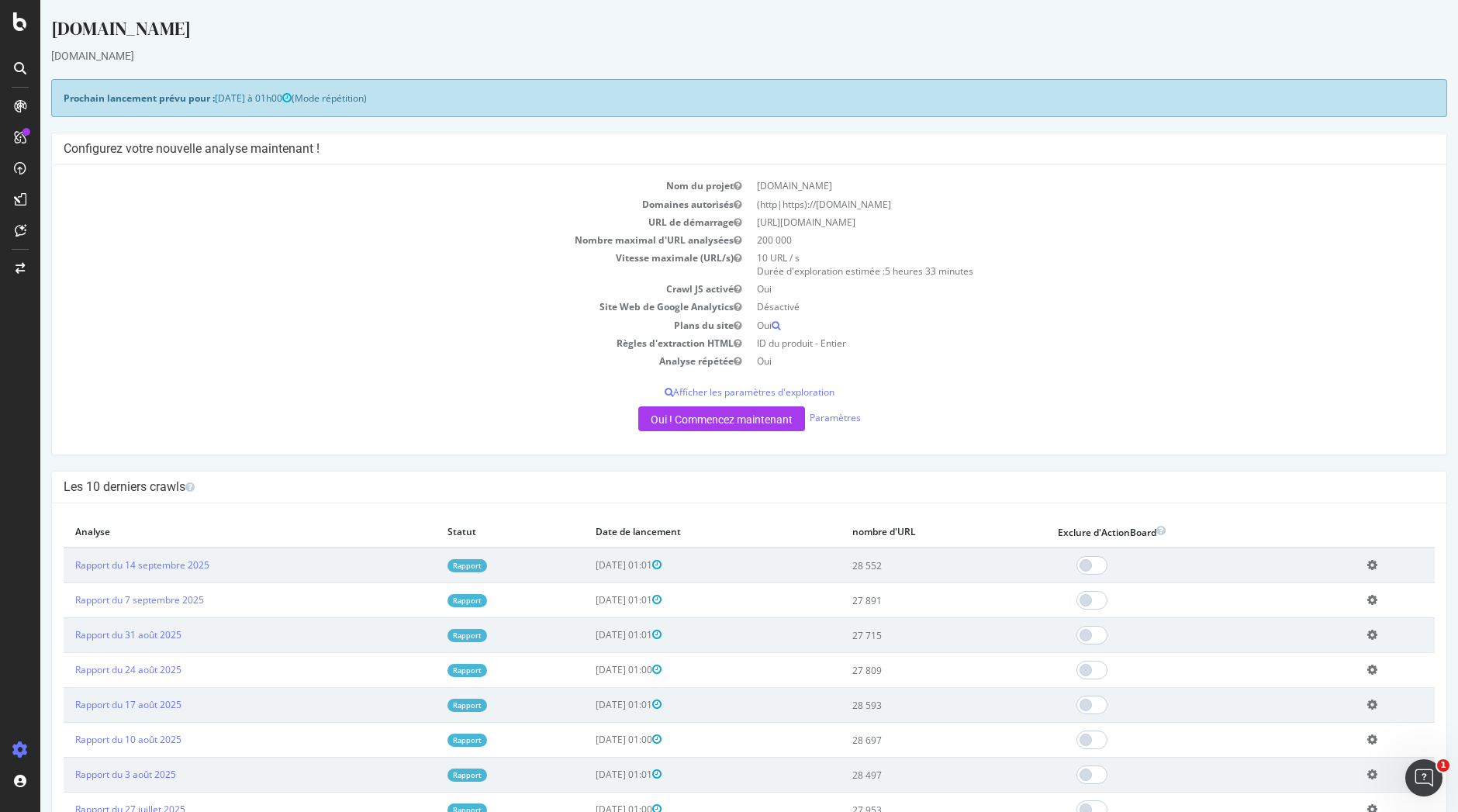
click at [461, 567] on font "Rapport" at bounding box center [467, 565] width 28 height 10
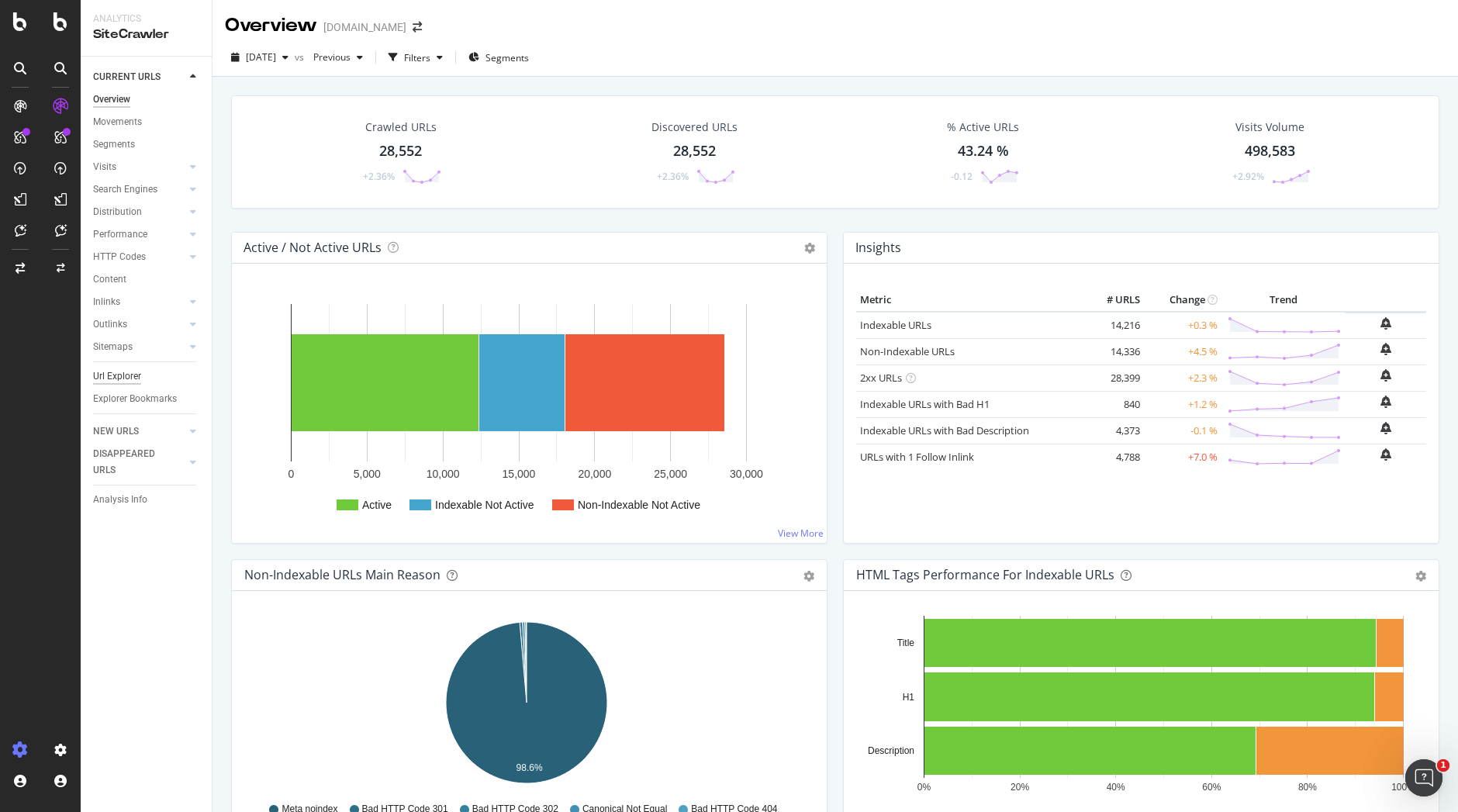
click at [125, 375] on div "Url Explorer" at bounding box center [117, 376] width 48 height 17
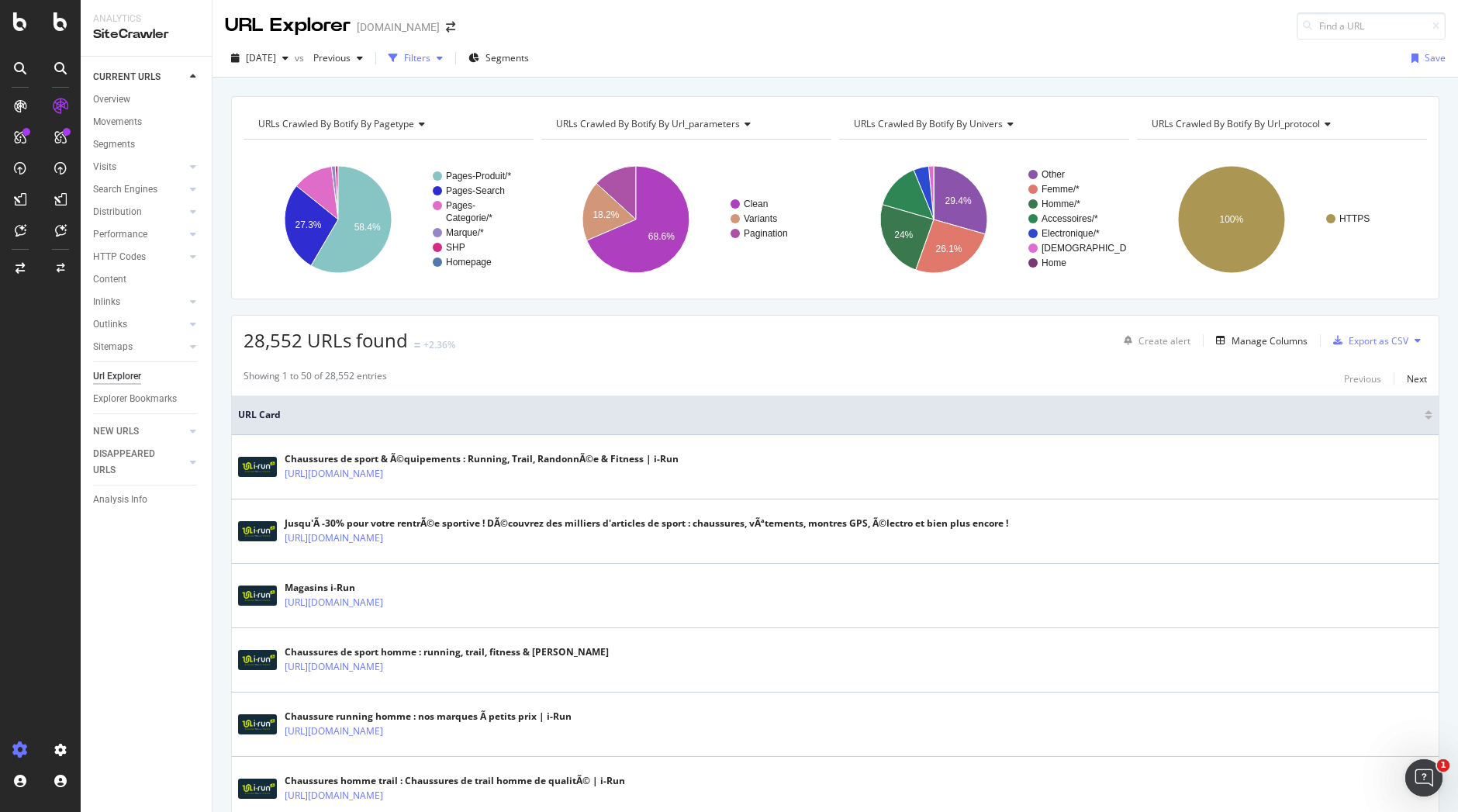
click at [431, 60] on div "Filters" at bounding box center [417, 57] width 27 height 13
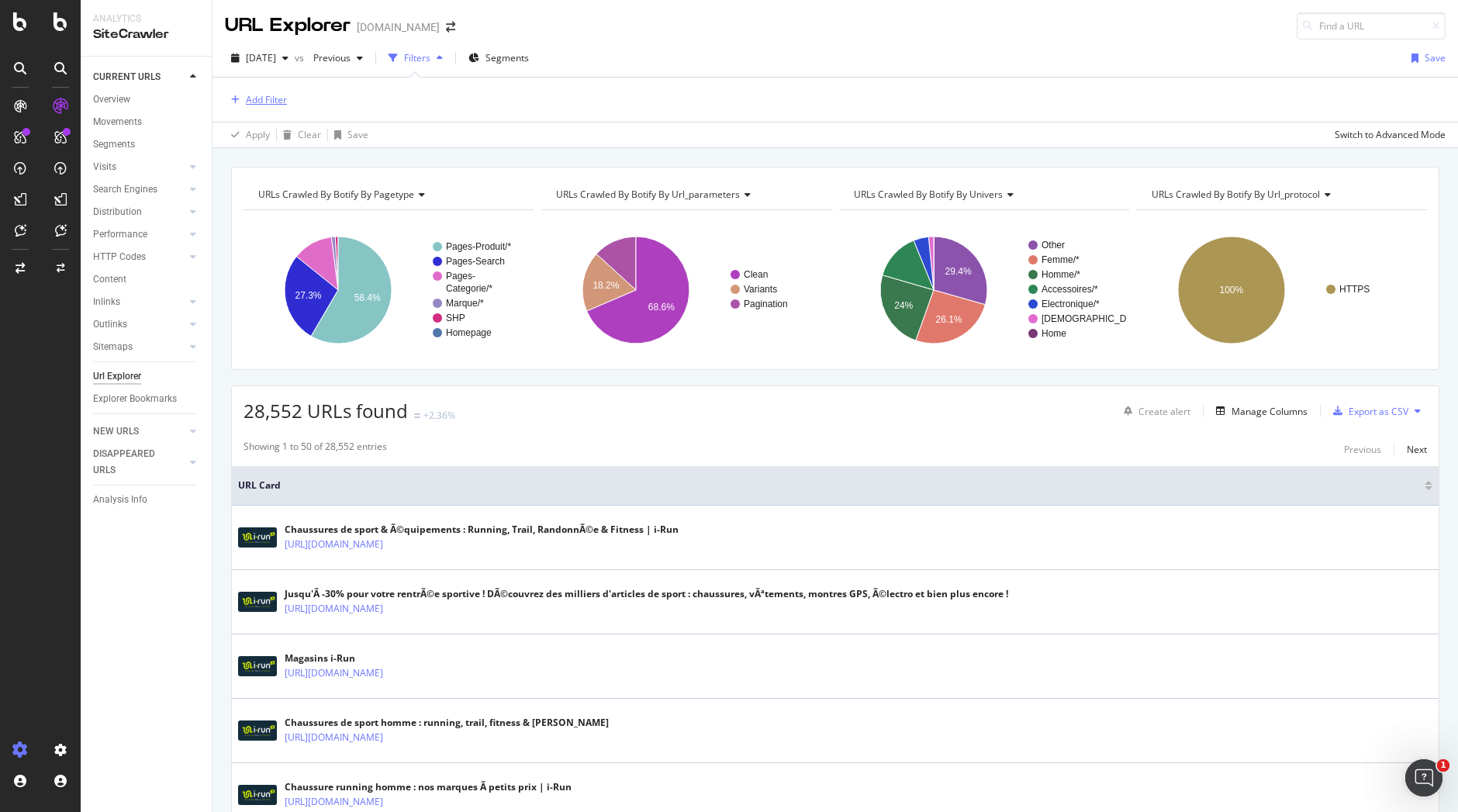
click at [268, 97] on div "Add Filter" at bounding box center [266, 99] width 41 height 13
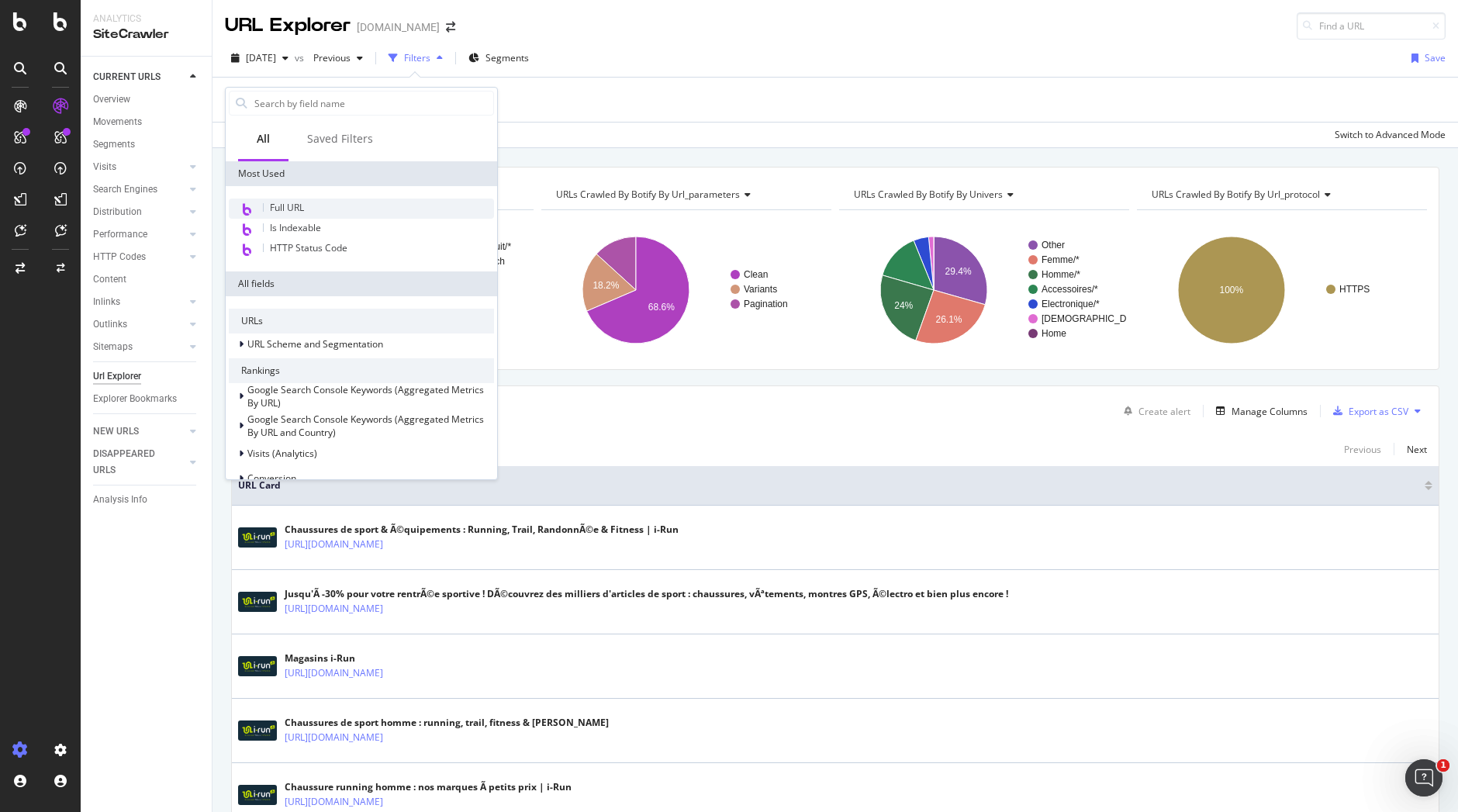
click at [298, 210] on span "Full URL" at bounding box center [287, 207] width 34 height 13
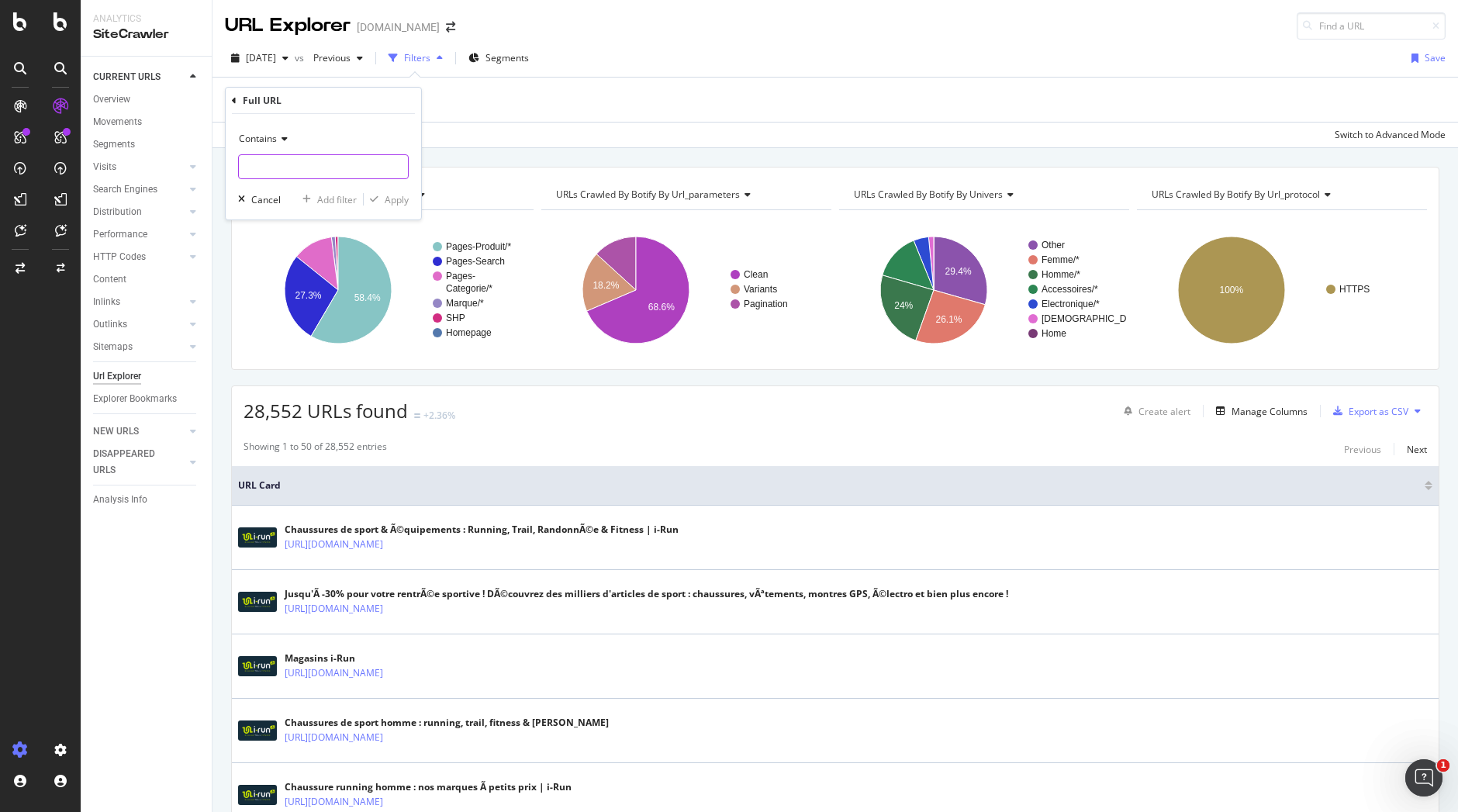
click at [276, 158] on input "text" at bounding box center [323, 167] width 169 height 25
paste input "https://photo1.i-run.fr/"
type input "https://photo1.i-run.fr/"
click at [401, 201] on div "Apply" at bounding box center [397, 199] width 24 height 13
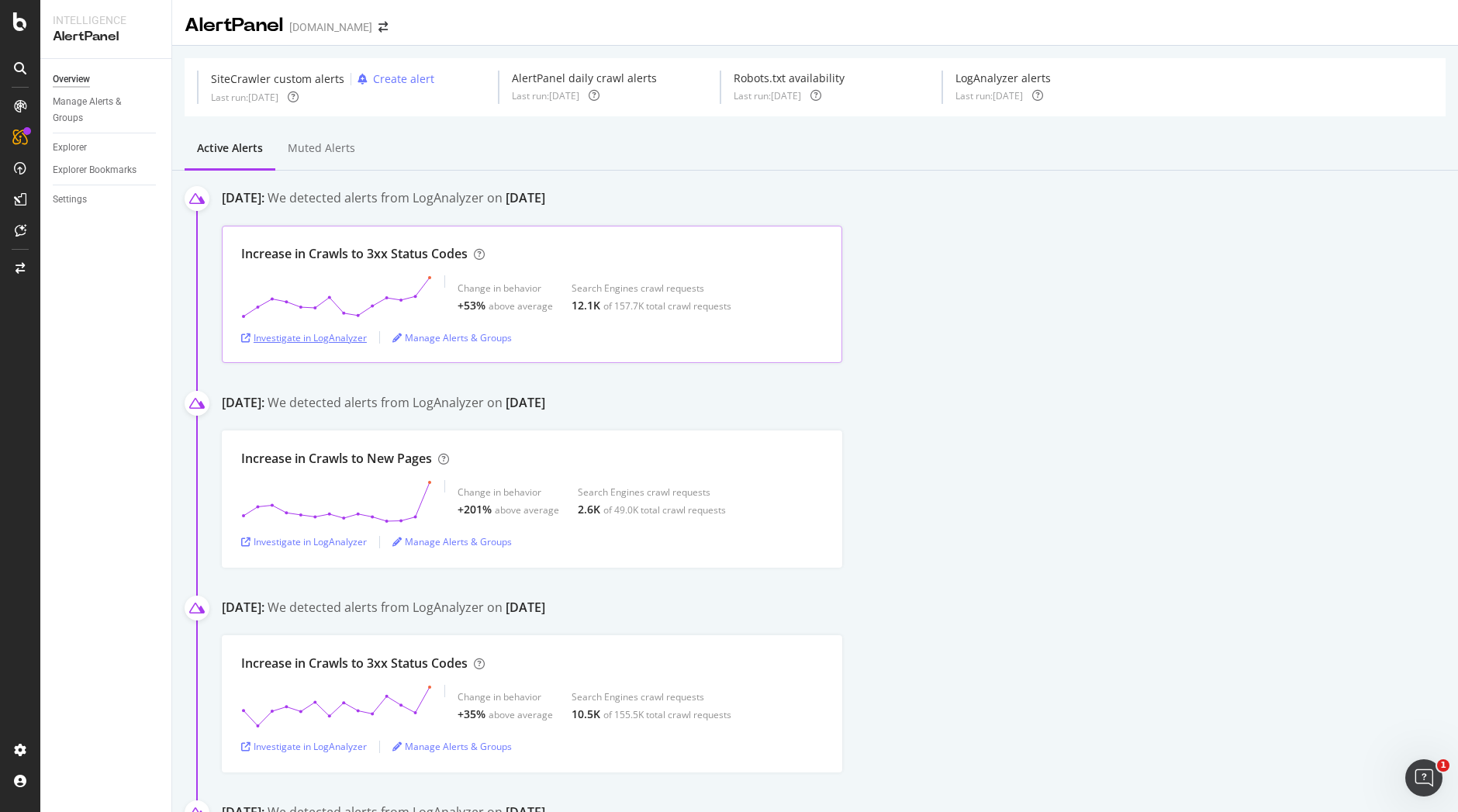
click at [327, 344] on div "Investigate in LogAnalyzer" at bounding box center [304, 338] width 126 height 24
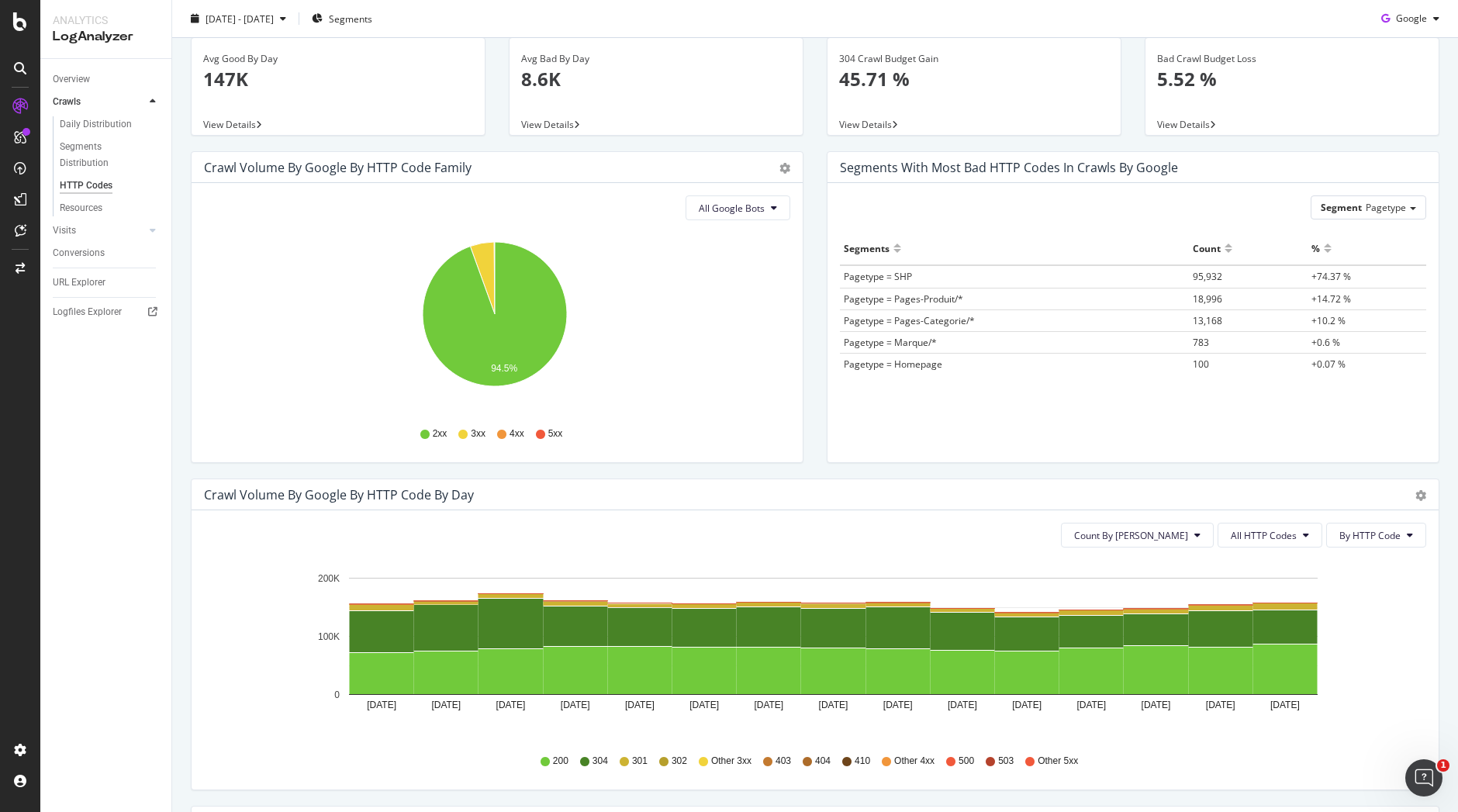
scroll to position [68, 0]
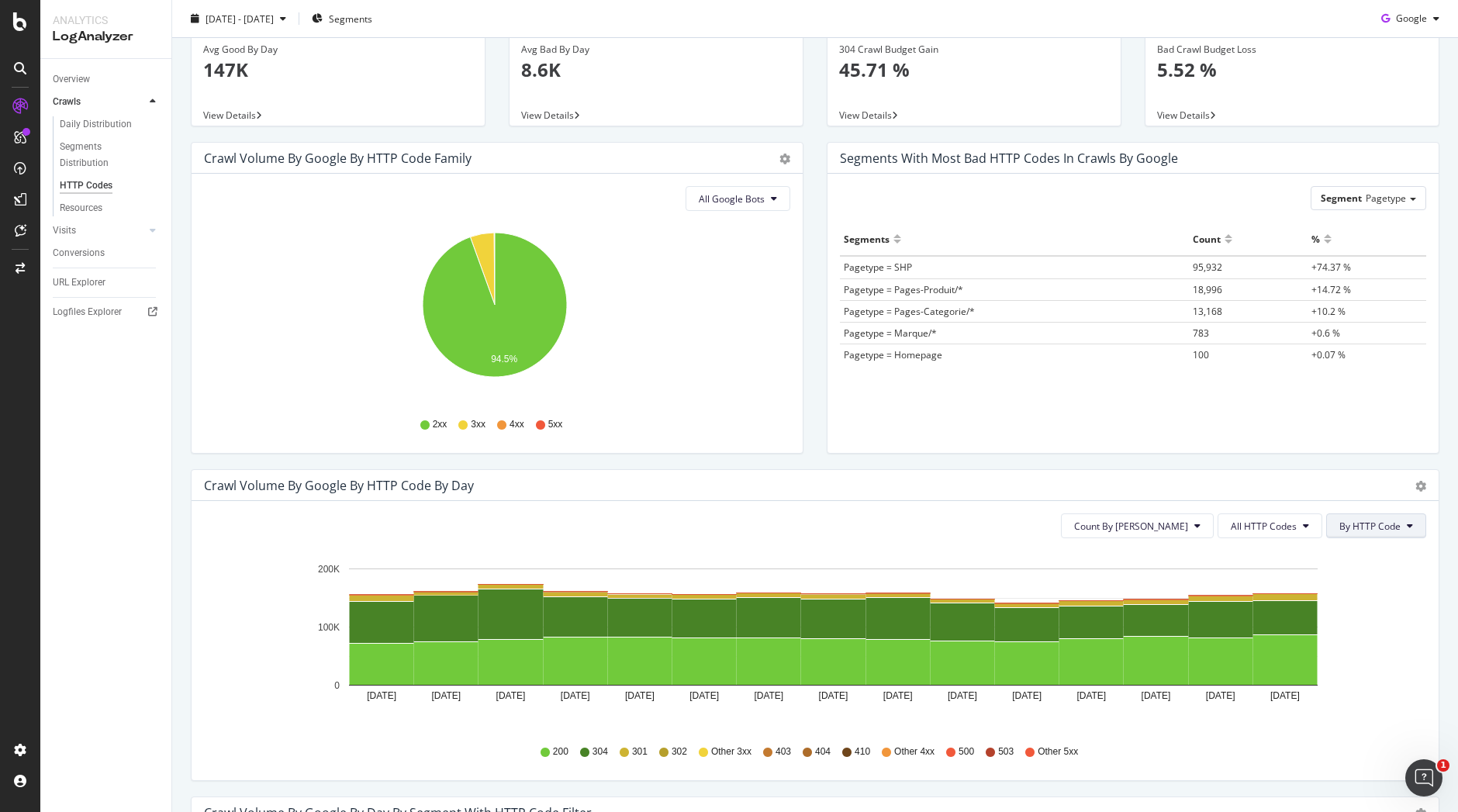
click at [1371, 537] on button "By HTTP Code" at bounding box center [1376, 526] width 100 height 25
click at [1292, 541] on div "Count By Day All HTTP Codes By HTTP Code Hold CTRL while clicking to filter the…" at bounding box center [815, 640] width 1247 height 279
click at [1275, 526] on span "All HTTP Codes" at bounding box center [1264, 526] width 66 height 13
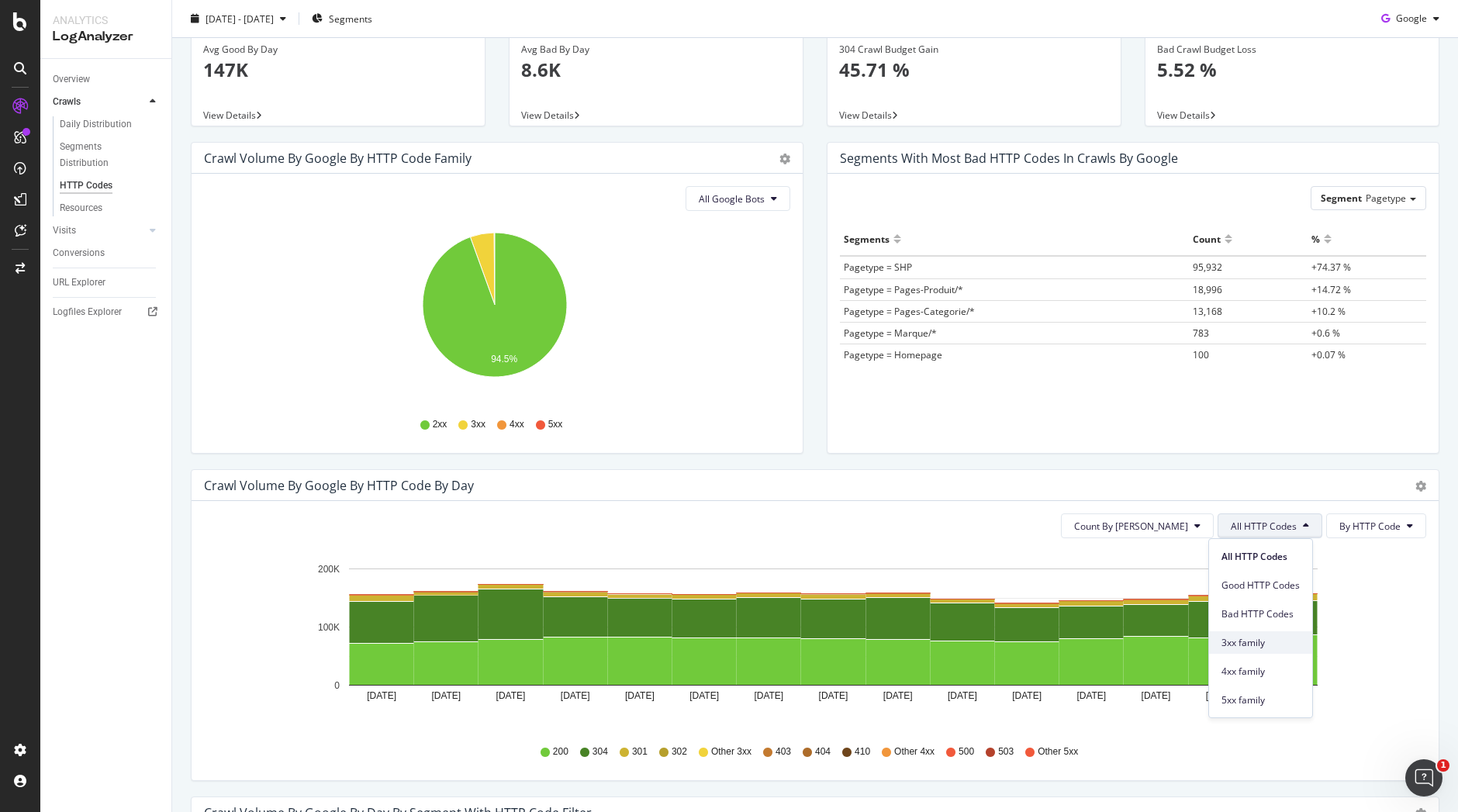
click at [1262, 649] on span "3xx family" at bounding box center [1261, 643] width 79 height 14
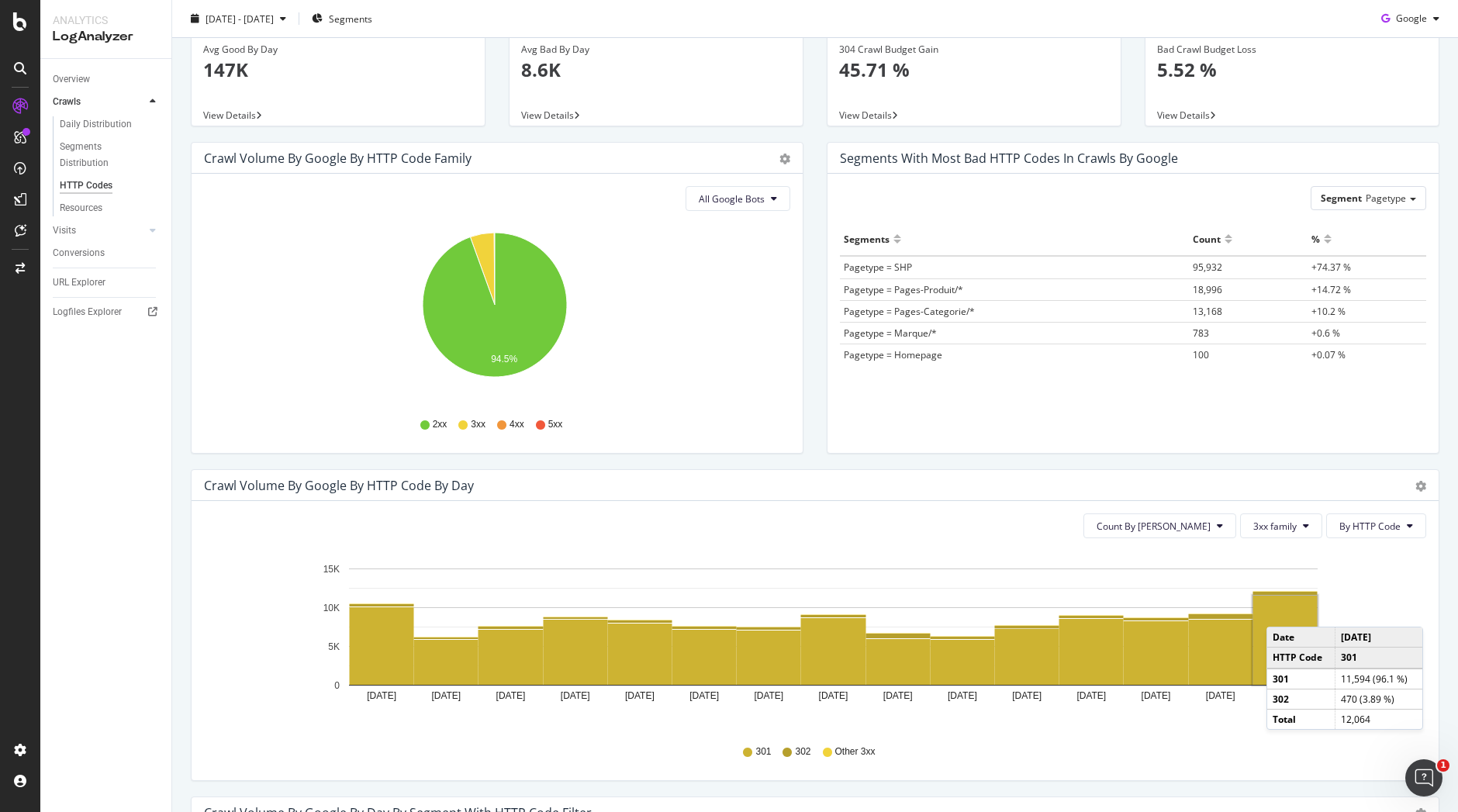
click at [1282, 611] on rect "A chart." at bounding box center [1286, 640] width 65 height 89
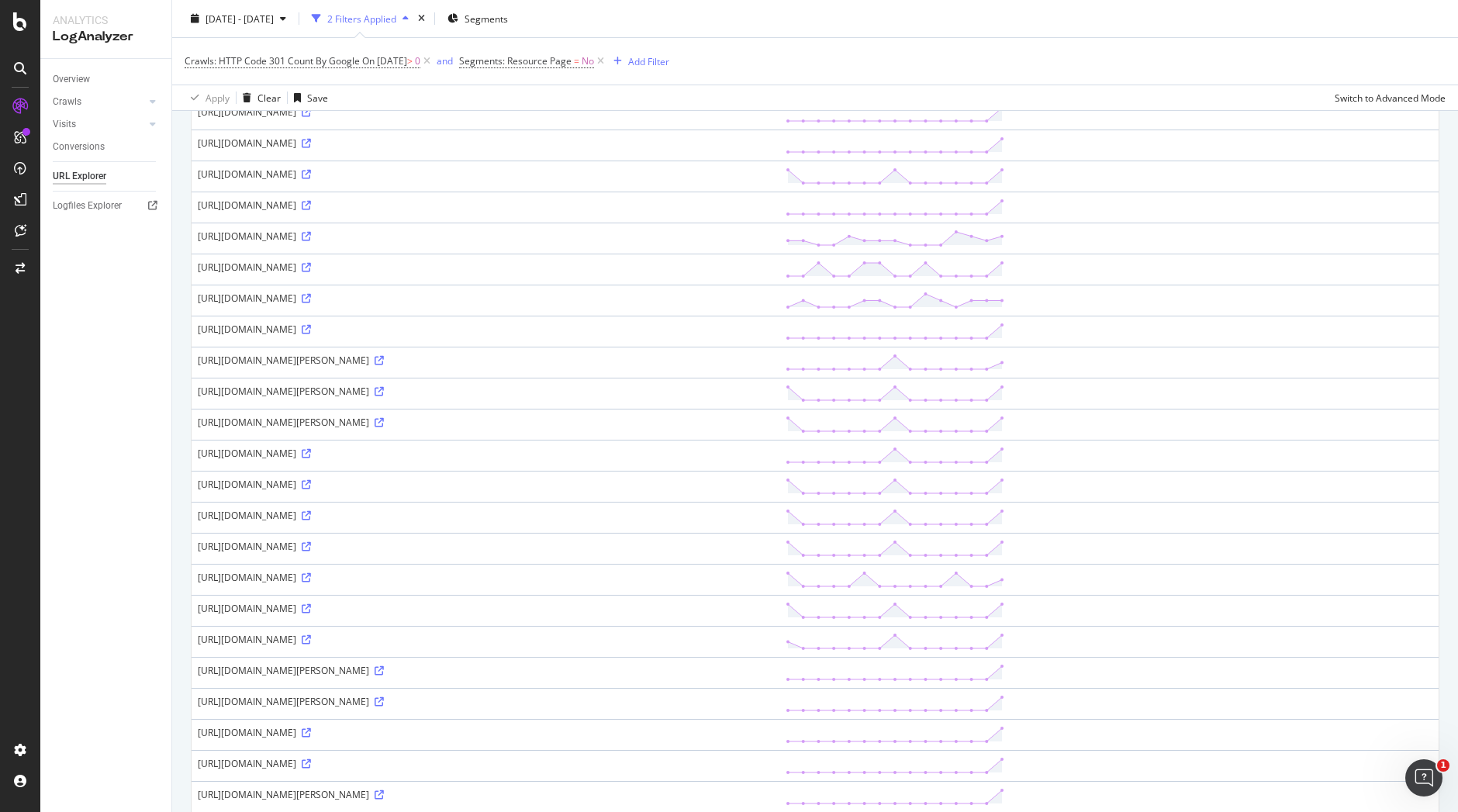
scroll to position [1078, 0]
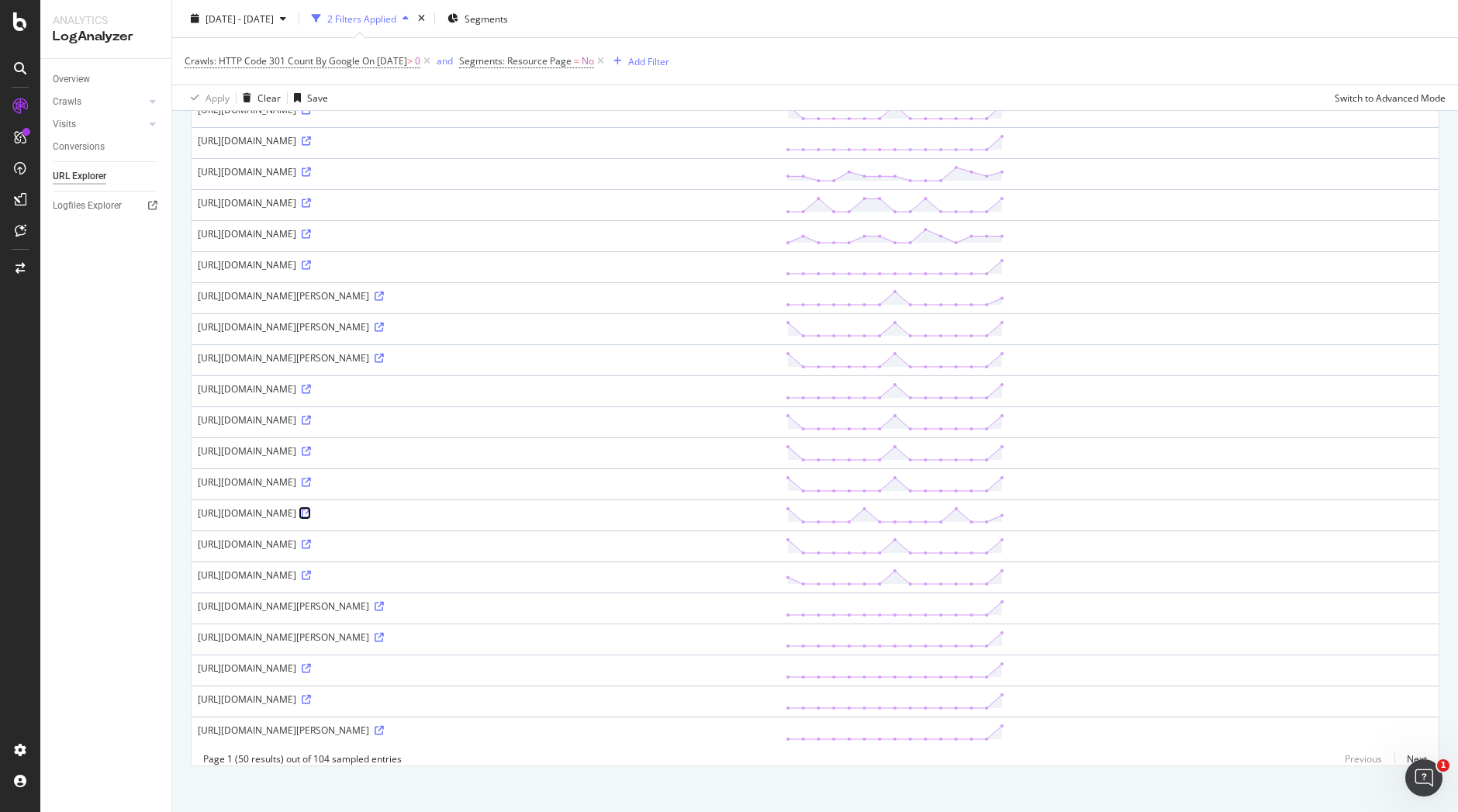
click at [311, 512] on icon at bounding box center [306, 513] width 9 height 9
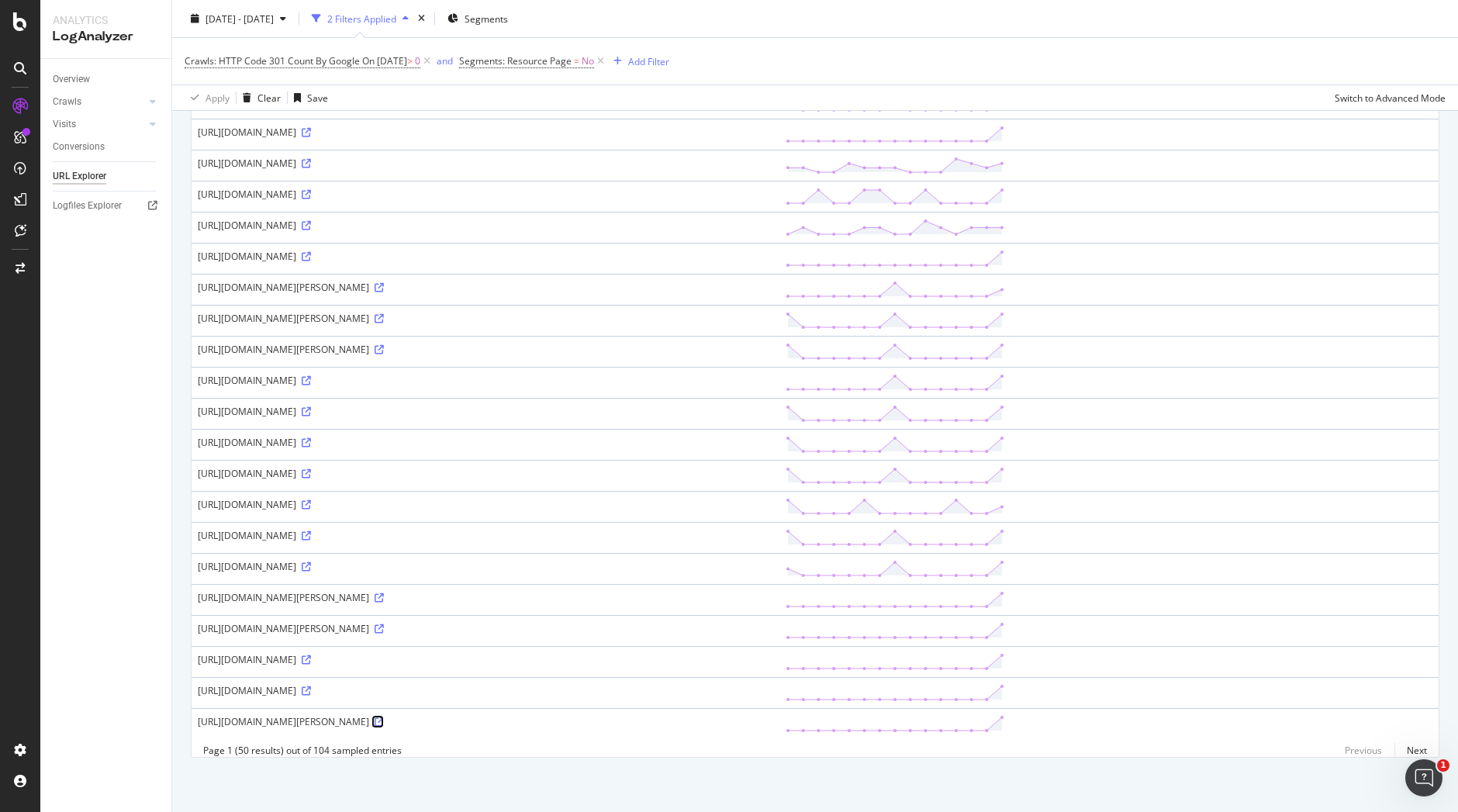
click at [384, 717] on icon at bounding box center [379, 722] width 9 height 9
click at [311, 500] on icon at bounding box center [306, 505] width 9 height 9
click at [384, 624] on icon at bounding box center [379, 629] width 9 height 9
click at [1401, 746] on link "Next" at bounding box center [1411, 750] width 32 height 23
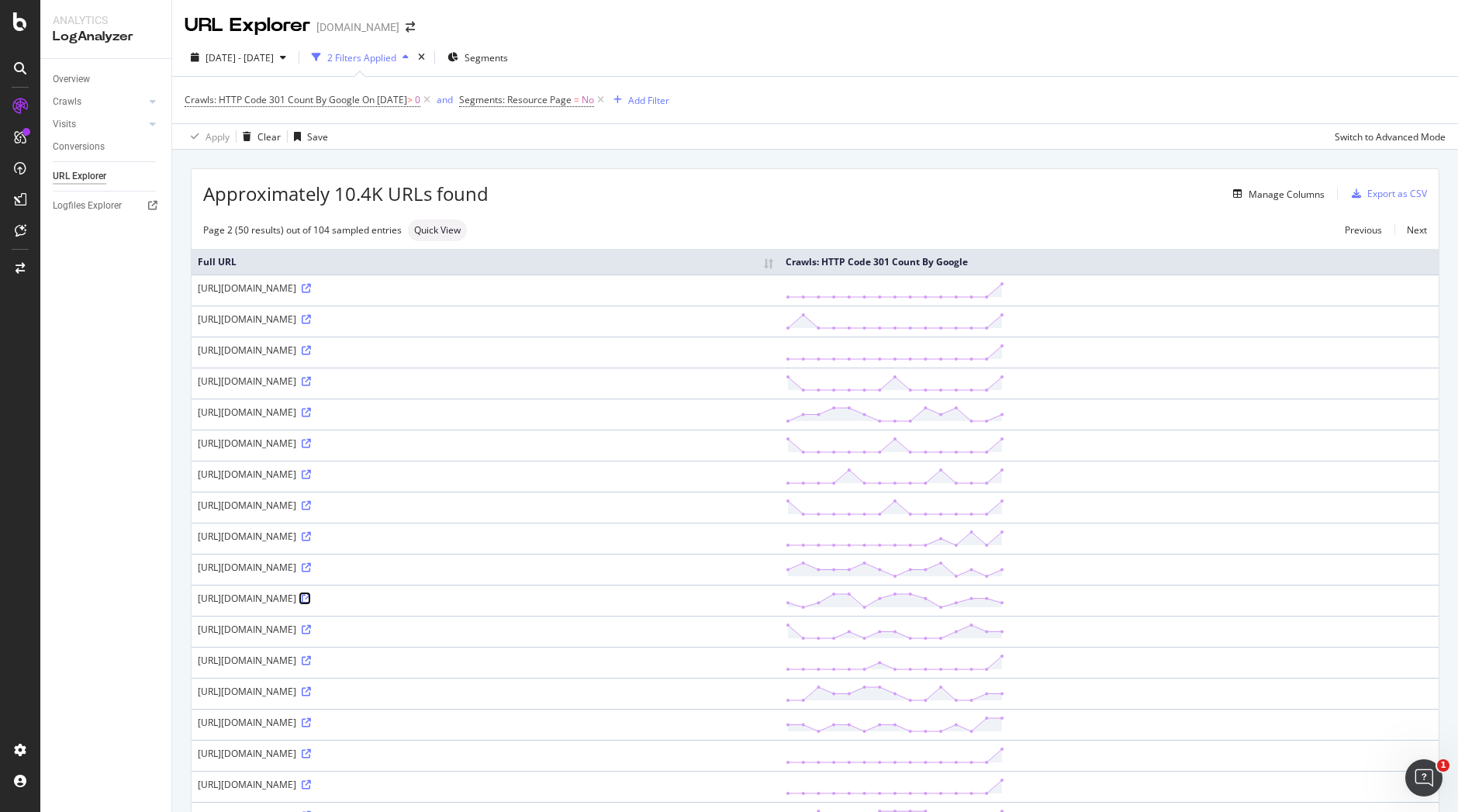
click at [311, 598] on icon at bounding box center [306, 599] width 9 height 9
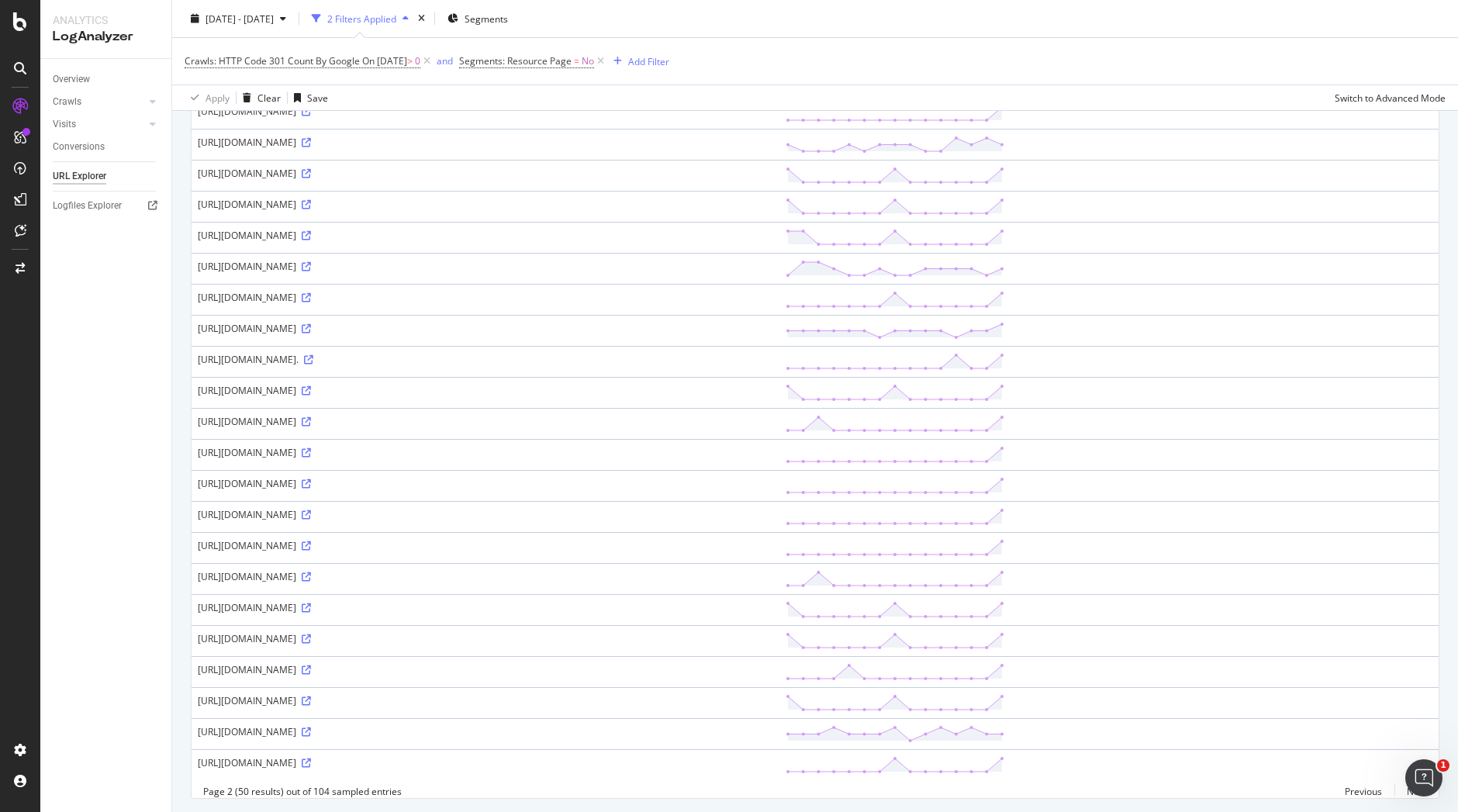
scroll to position [1106, 0]
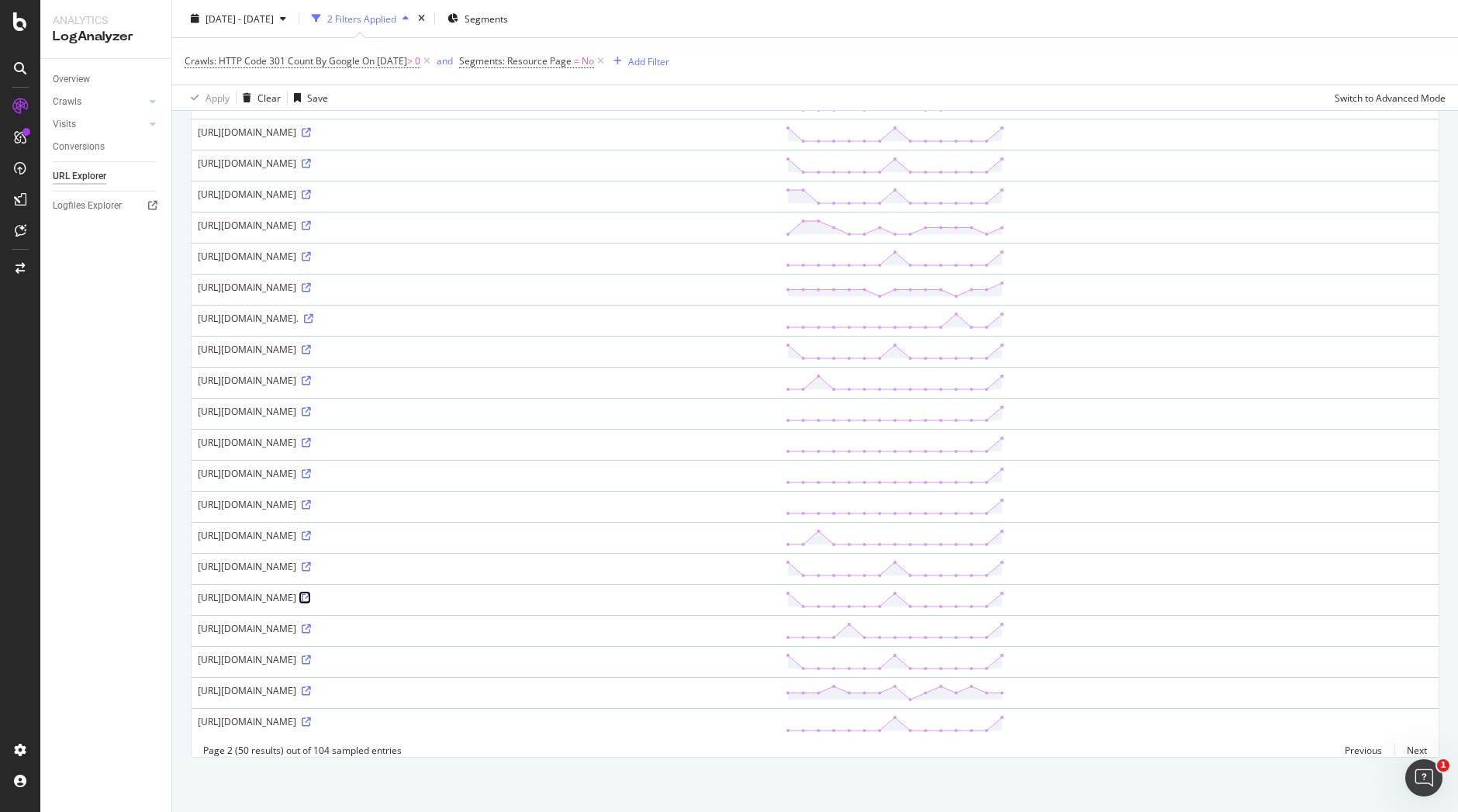
click at [311, 593] on icon at bounding box center [306, 598] width 9 height 9
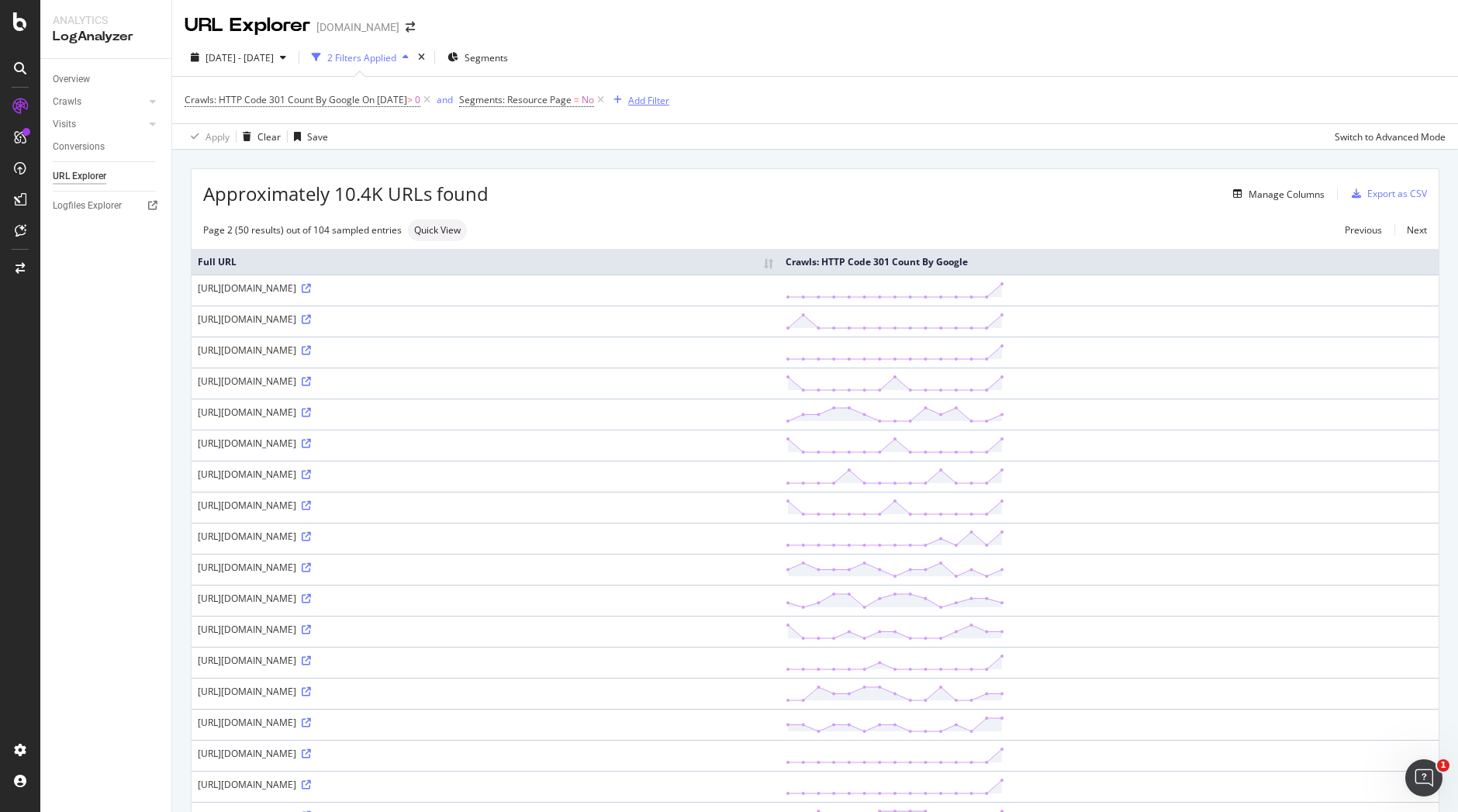
click at [658, 92] on div "Add Filter" at bounding box center [638, 100] width 62 height 17
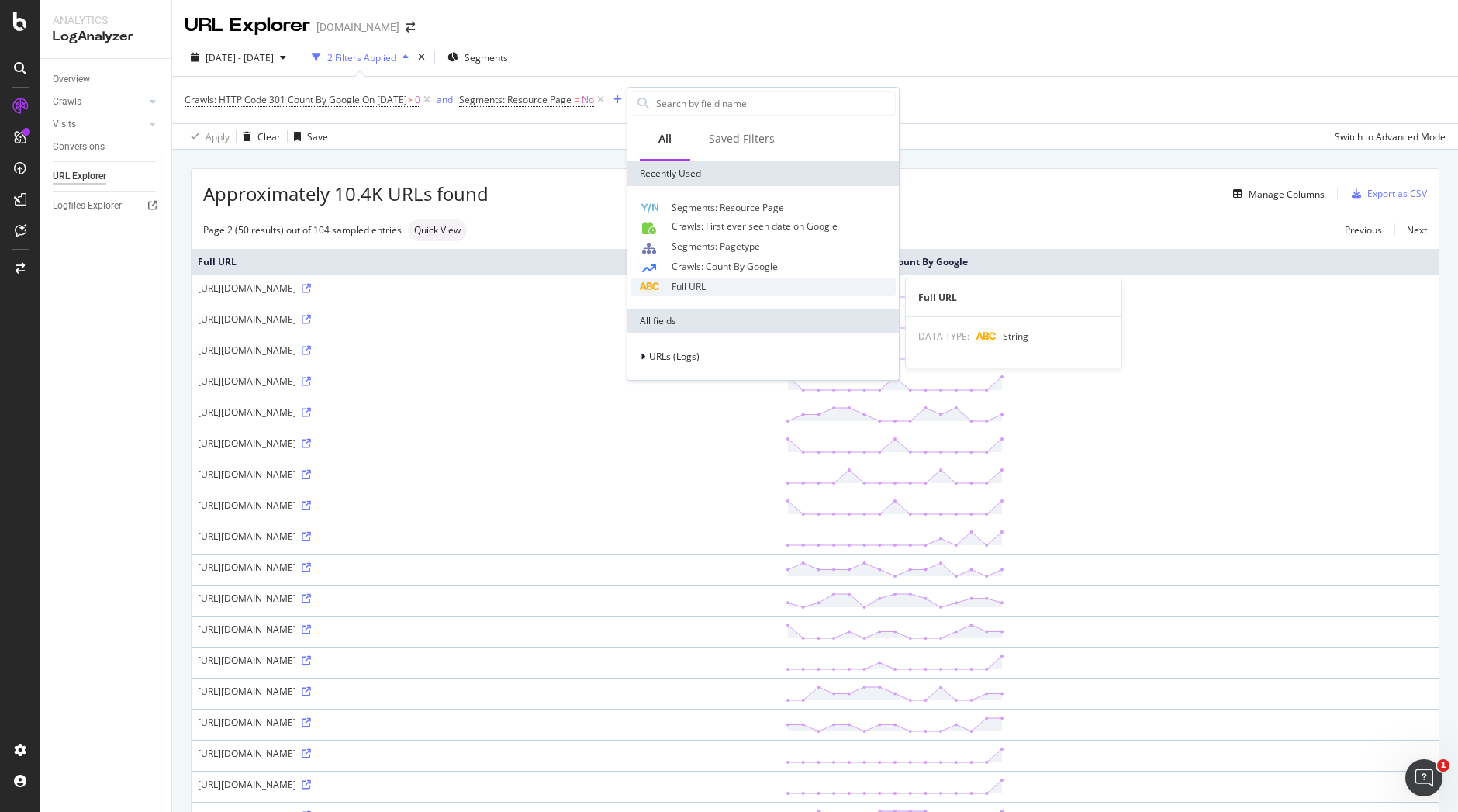
click at [693, 287] on span "Full URL" at bounding box center [688, 286] width 34 height 13
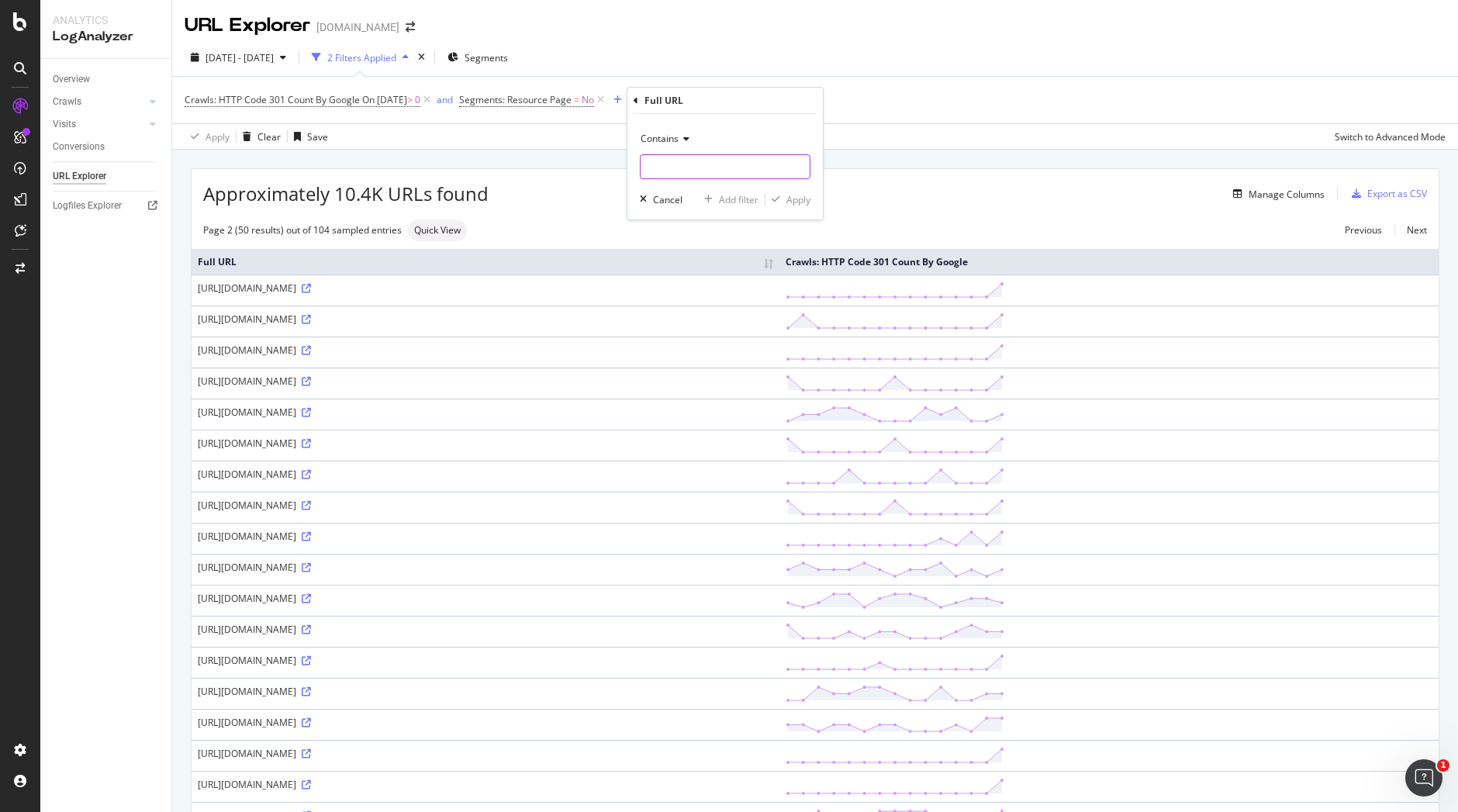
click at [701, 171] on input "text" at bounding box center [725, 167] width 169 height 25
click at [679, 135] on icon at bounding box center [684, 138] width 11 height 9
click at [732, 134] on div "Contains" at bounding box center [725, 139] width 171 height 25
click at [712, 174] on input "text" at bounding box center [725, 167] width 169 height 25
type input "143"
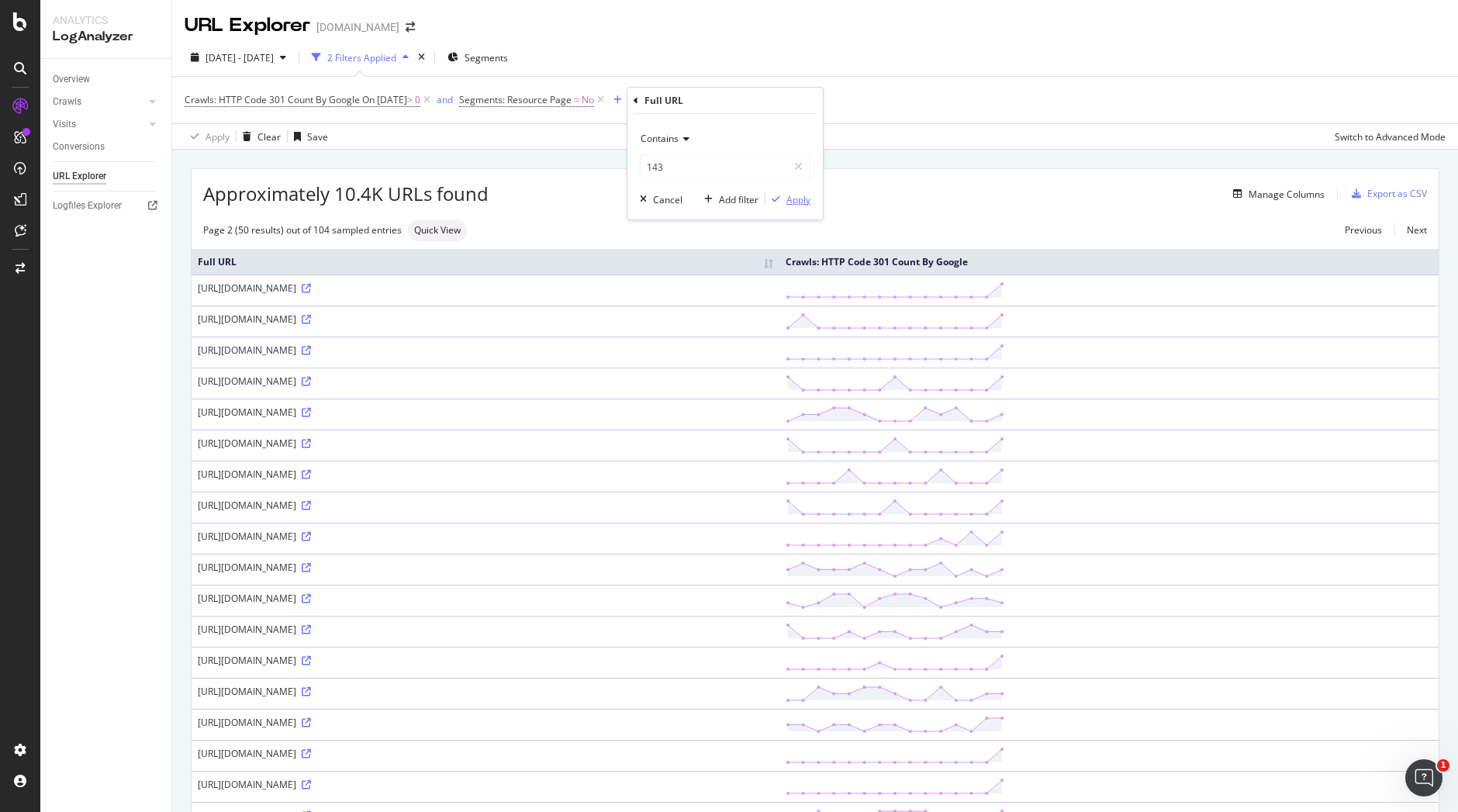
click at [803, 198] on div "Apply" at bounding box center [798, 199] width 24 height 13
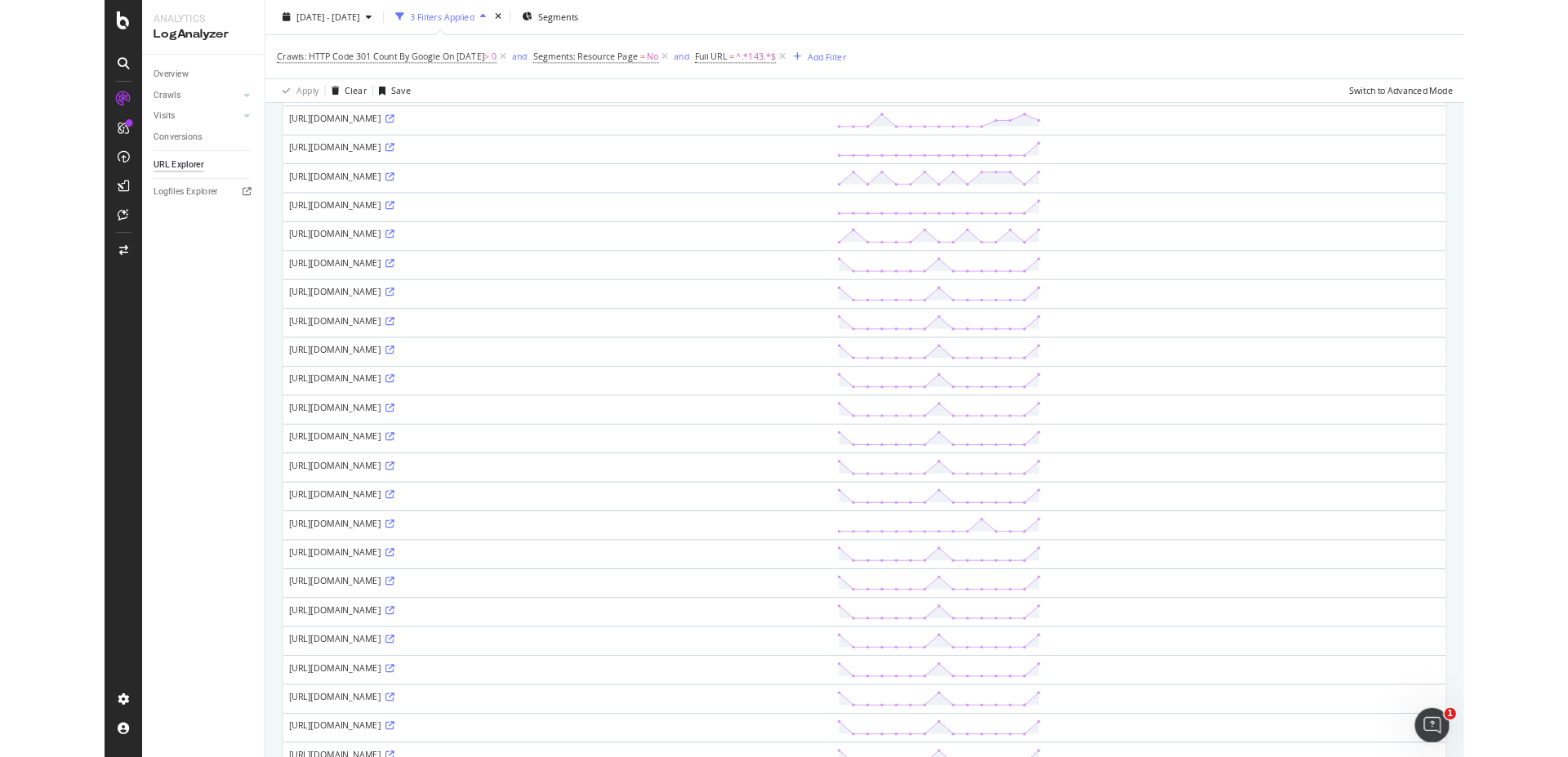
scroll to position [1157, 0]
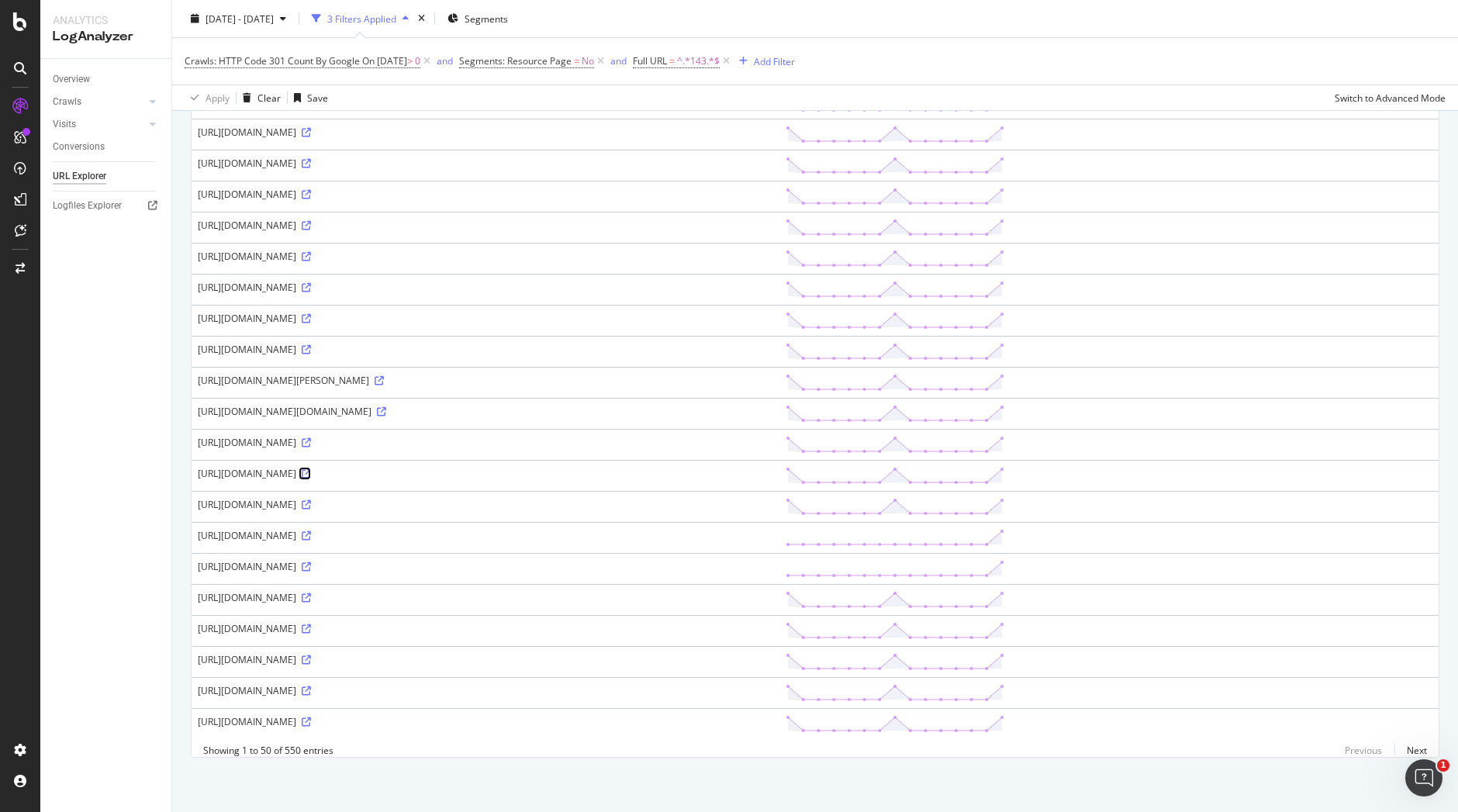
click at [311, 469] on icon at bounding box center [306, 474] width 9 height 9
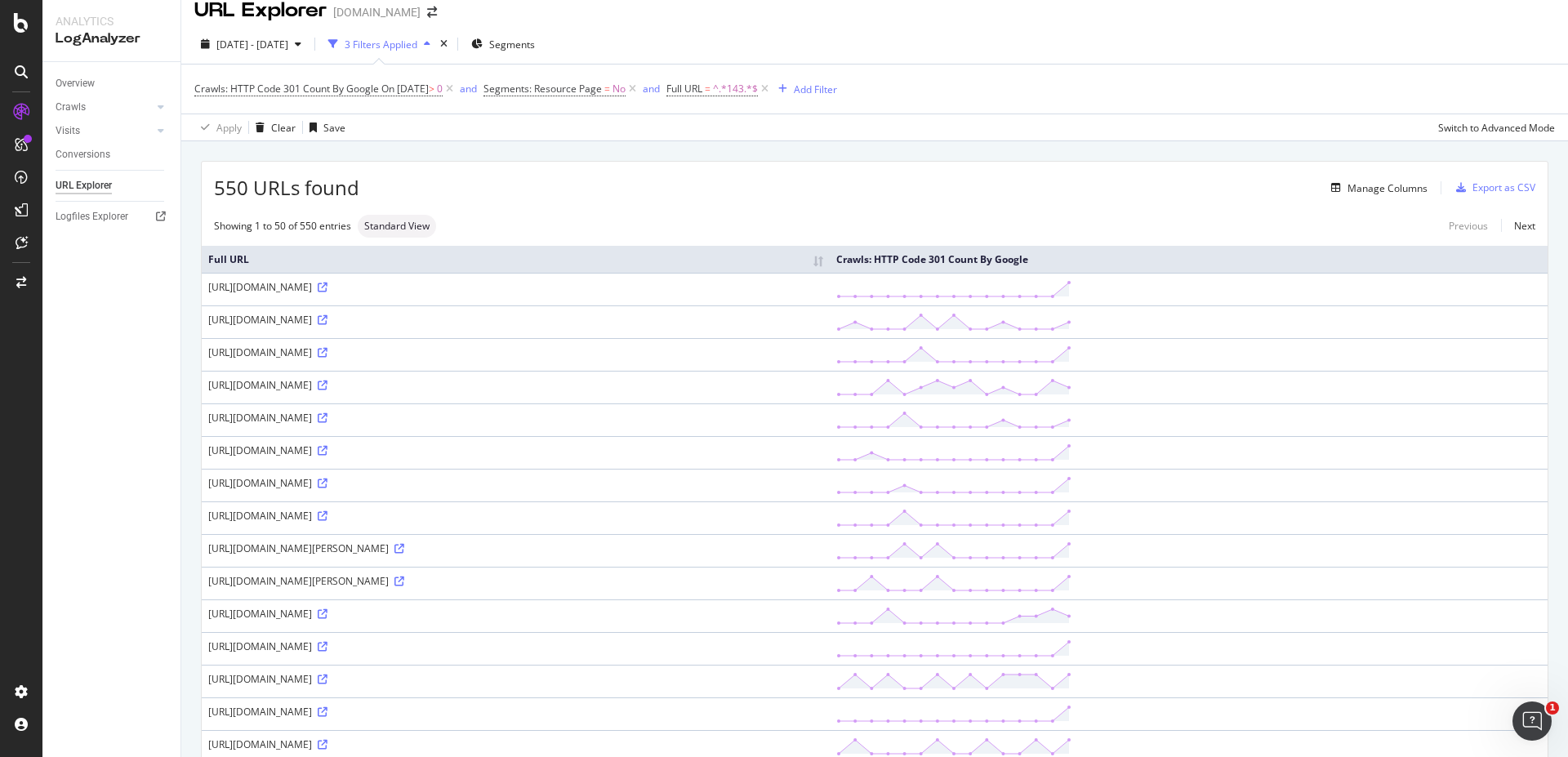
scroll to position [0, 0]
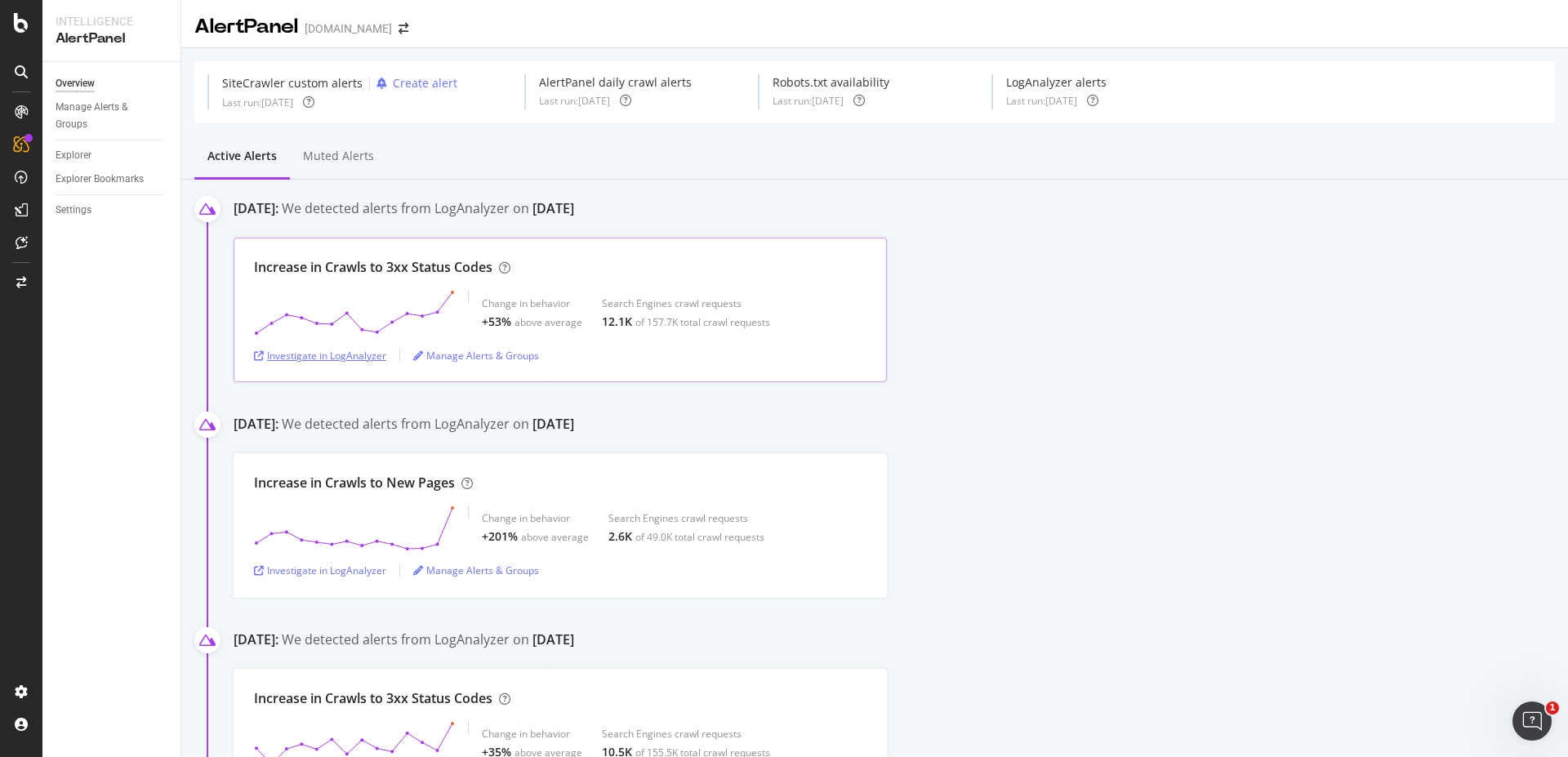
click at [313, 360] on div "Investigate in LogAnalyzer" at bounding box center [320, 356] width 133 height 14
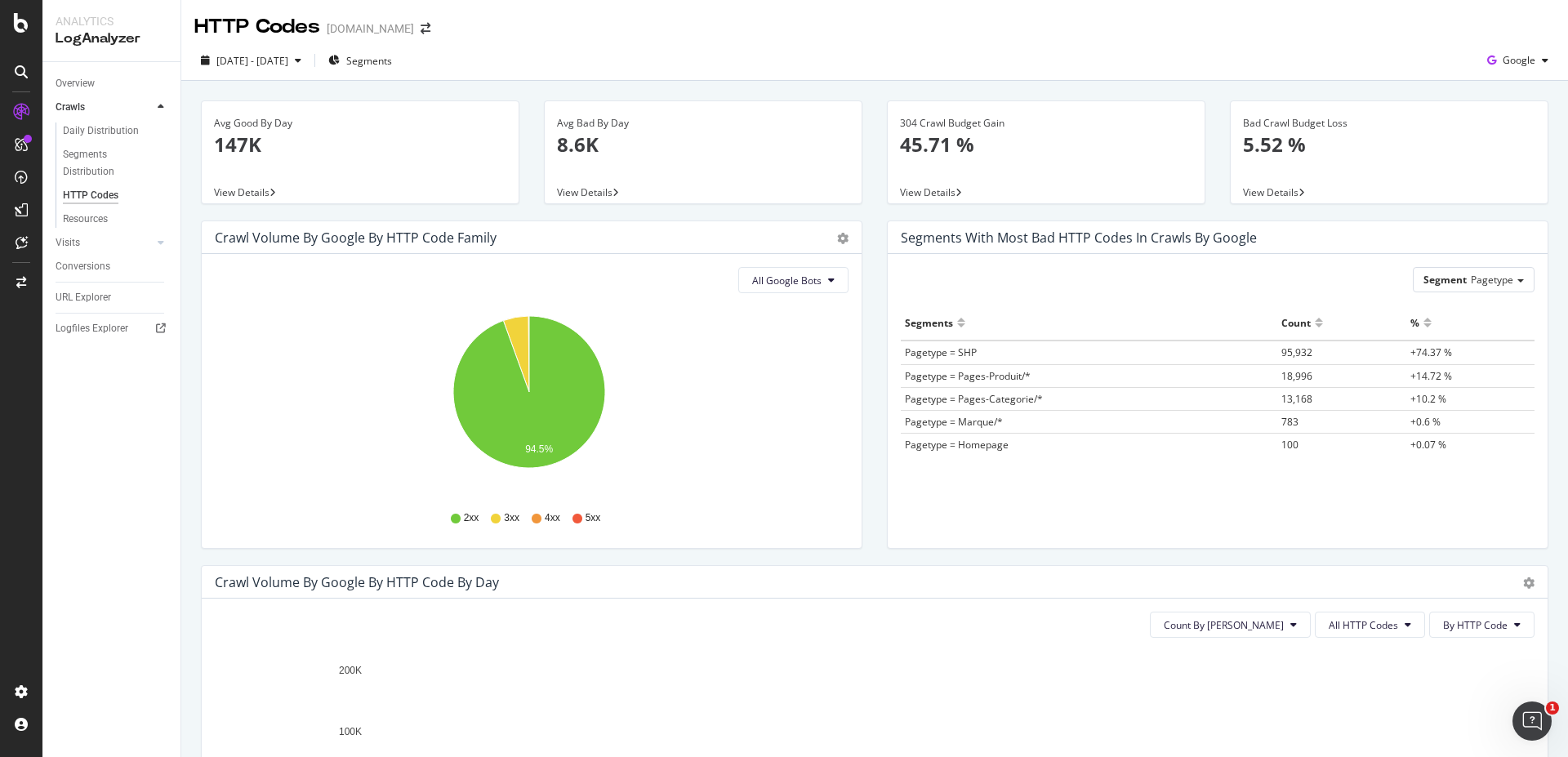
scroll to position [392, 0]
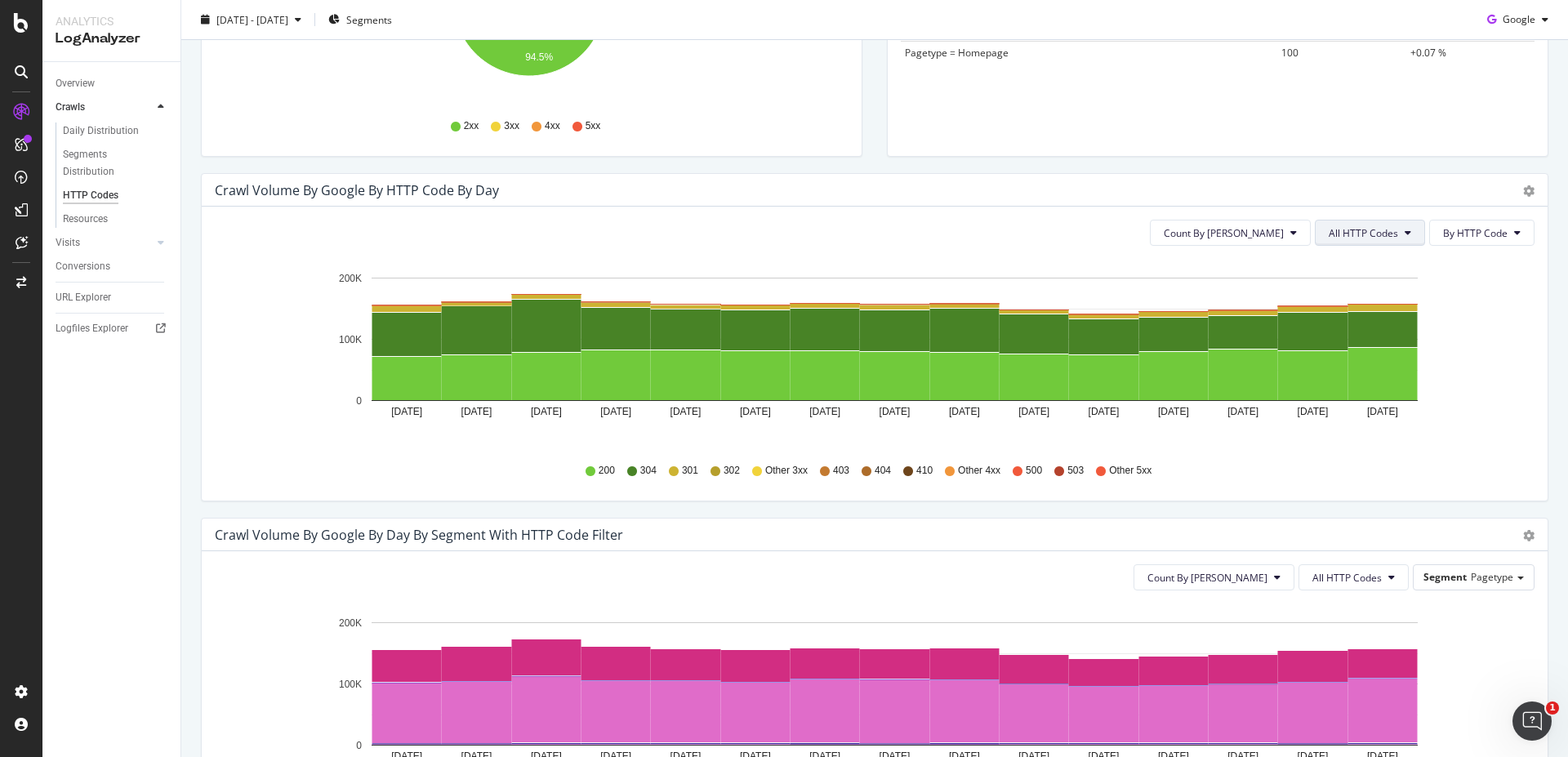
click at [1361, 233] on span "All HTTP Codes" at bounding box center [1363, 233] width 70 height 14
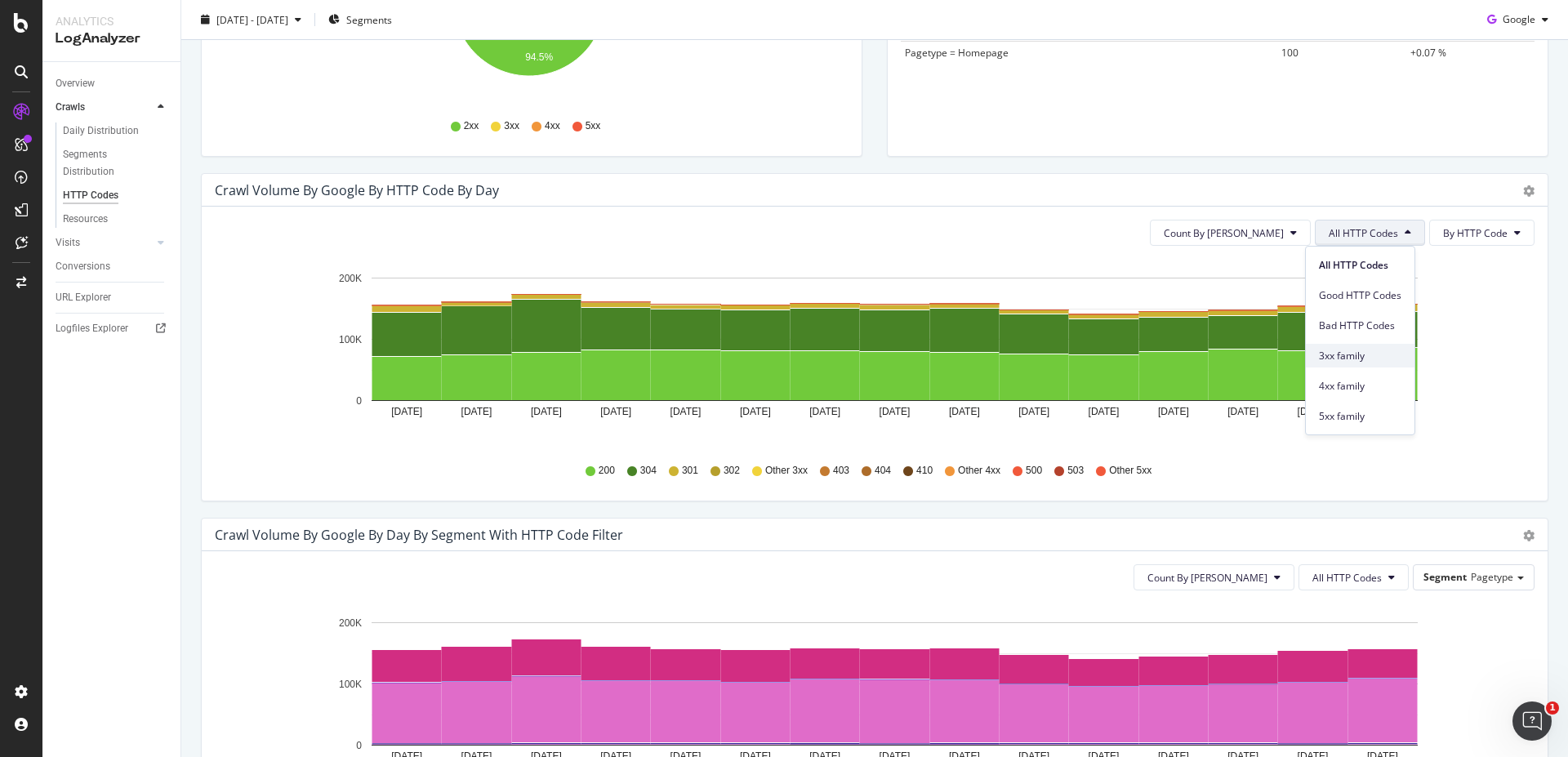
click at [1365, 352] on span "3xx family" at bounding box center [1360, 357] width 83 height 15
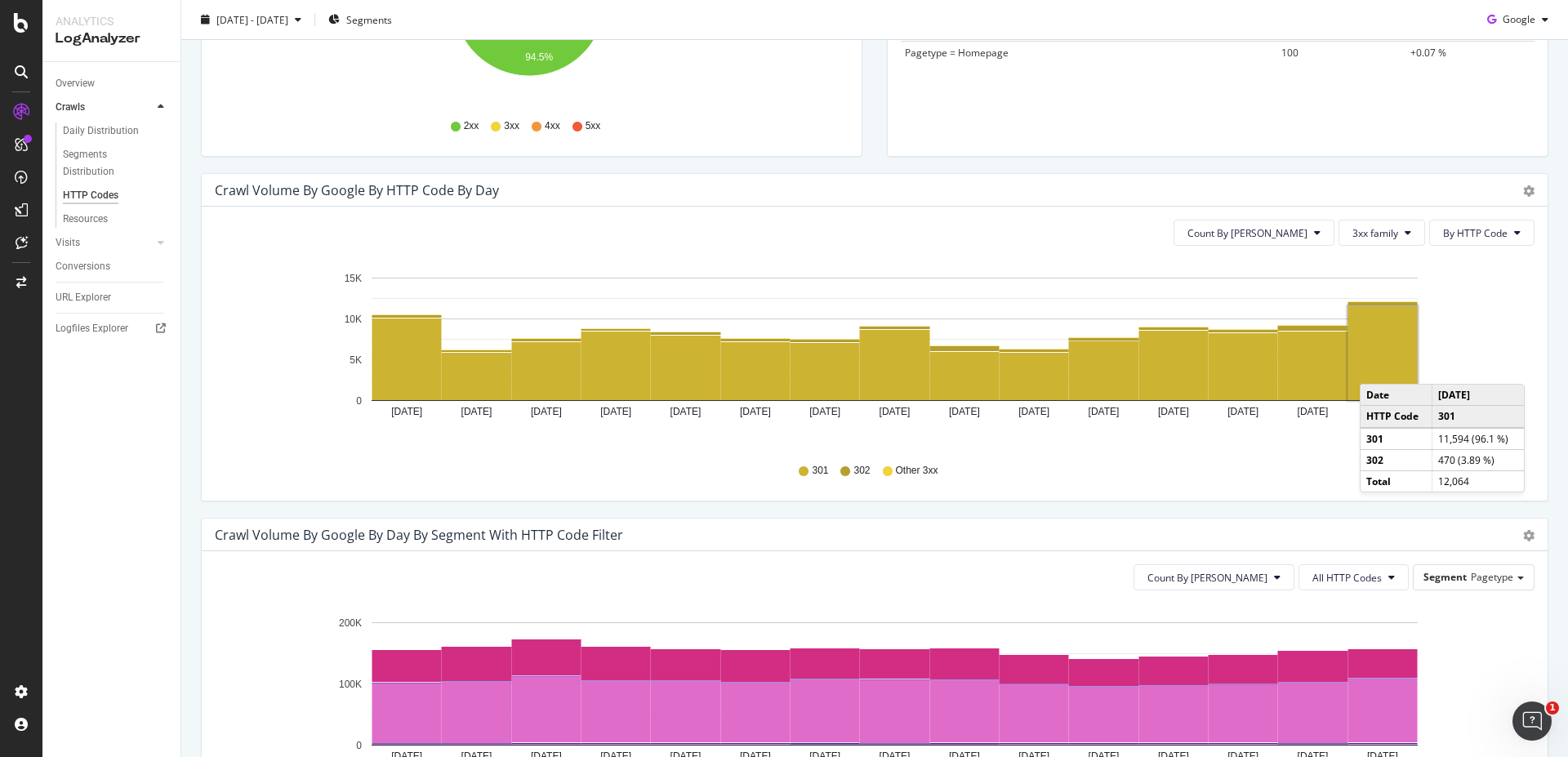
click at [1376, 367] on rect "A chart." at bounding box center [1383, 352] width 70 height 94
